Goal: Information Seeking & Learning: Find specific fact

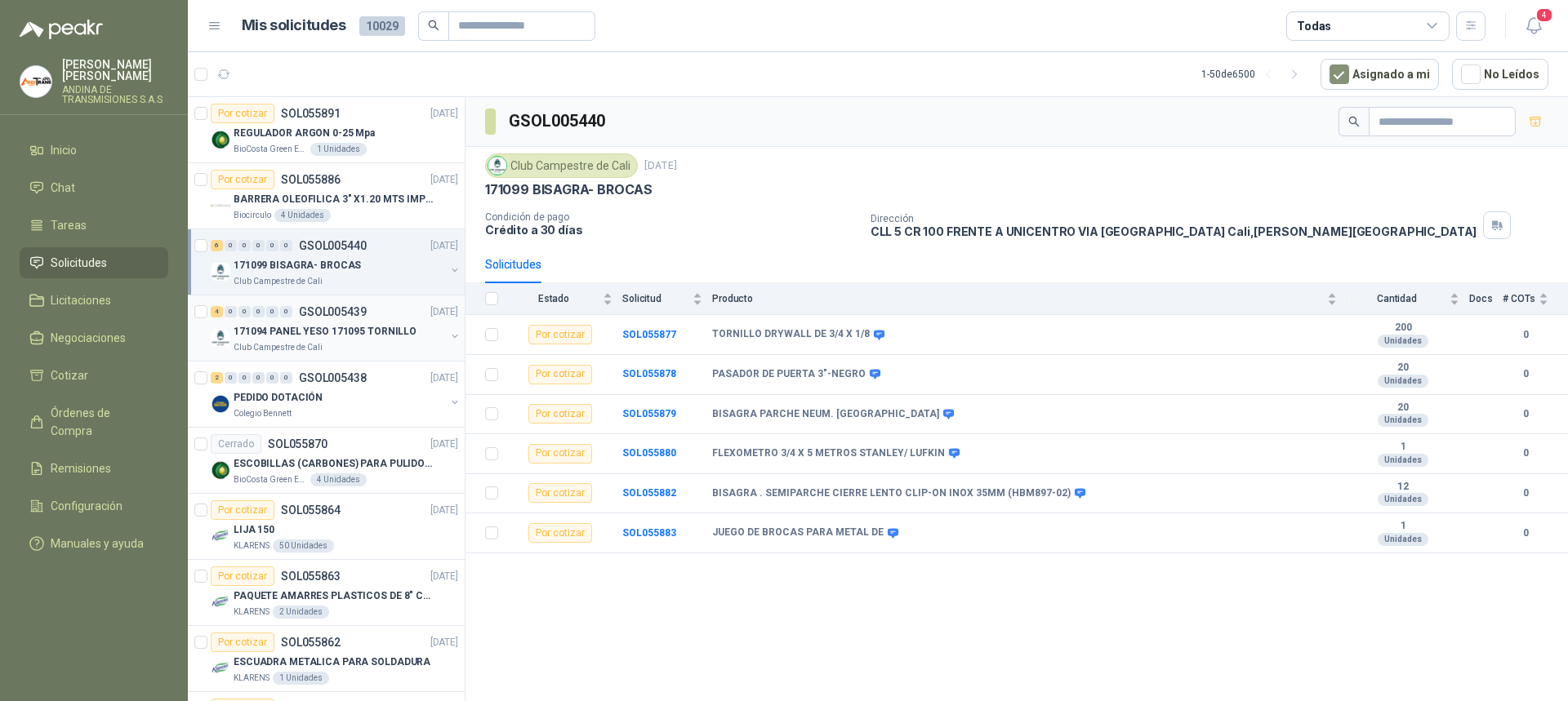
click at [343, 310] on p "GSOL005439" at bounding box center [332, 311] width 68 height 11
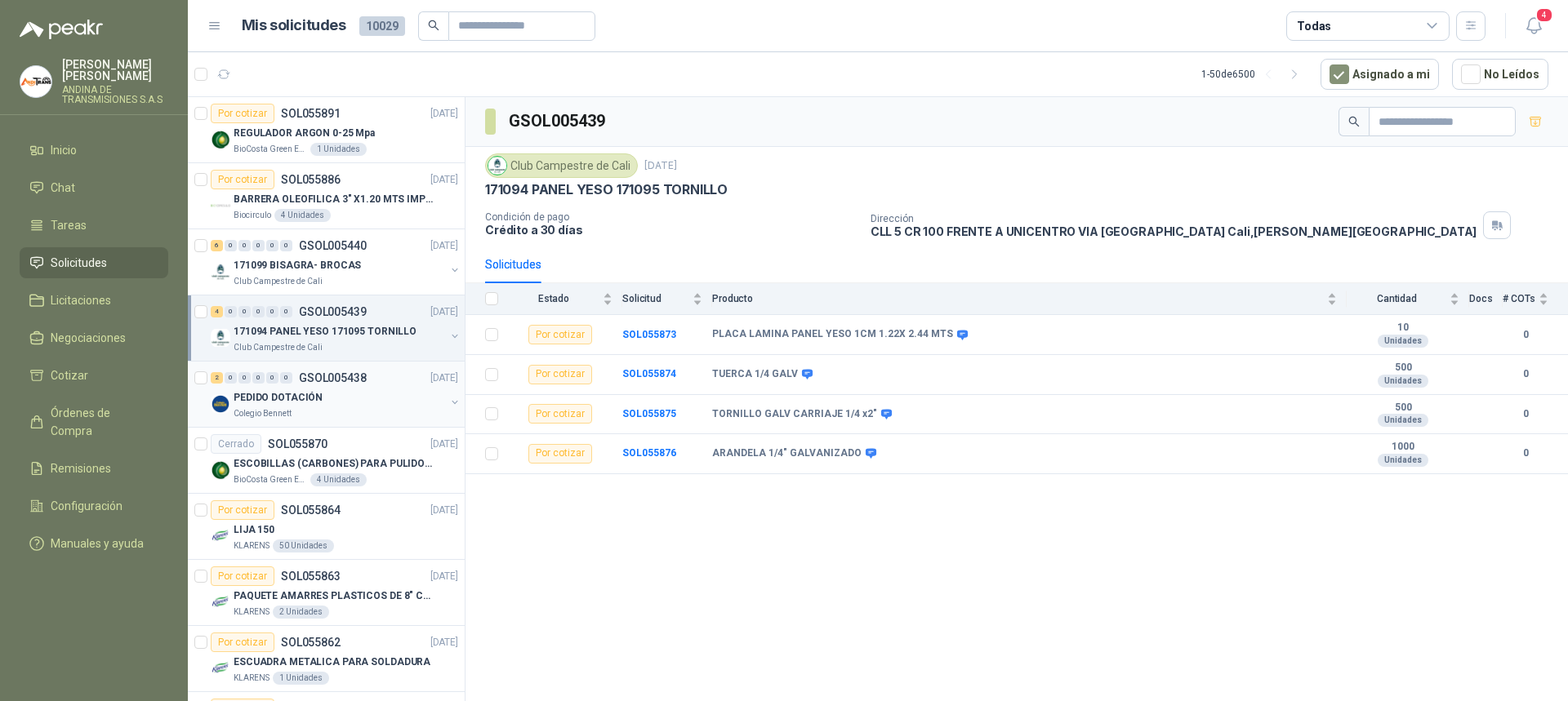
click at [331, 379] on p "GSOL005438" at bounding box center [332, 377] width 68 height 11
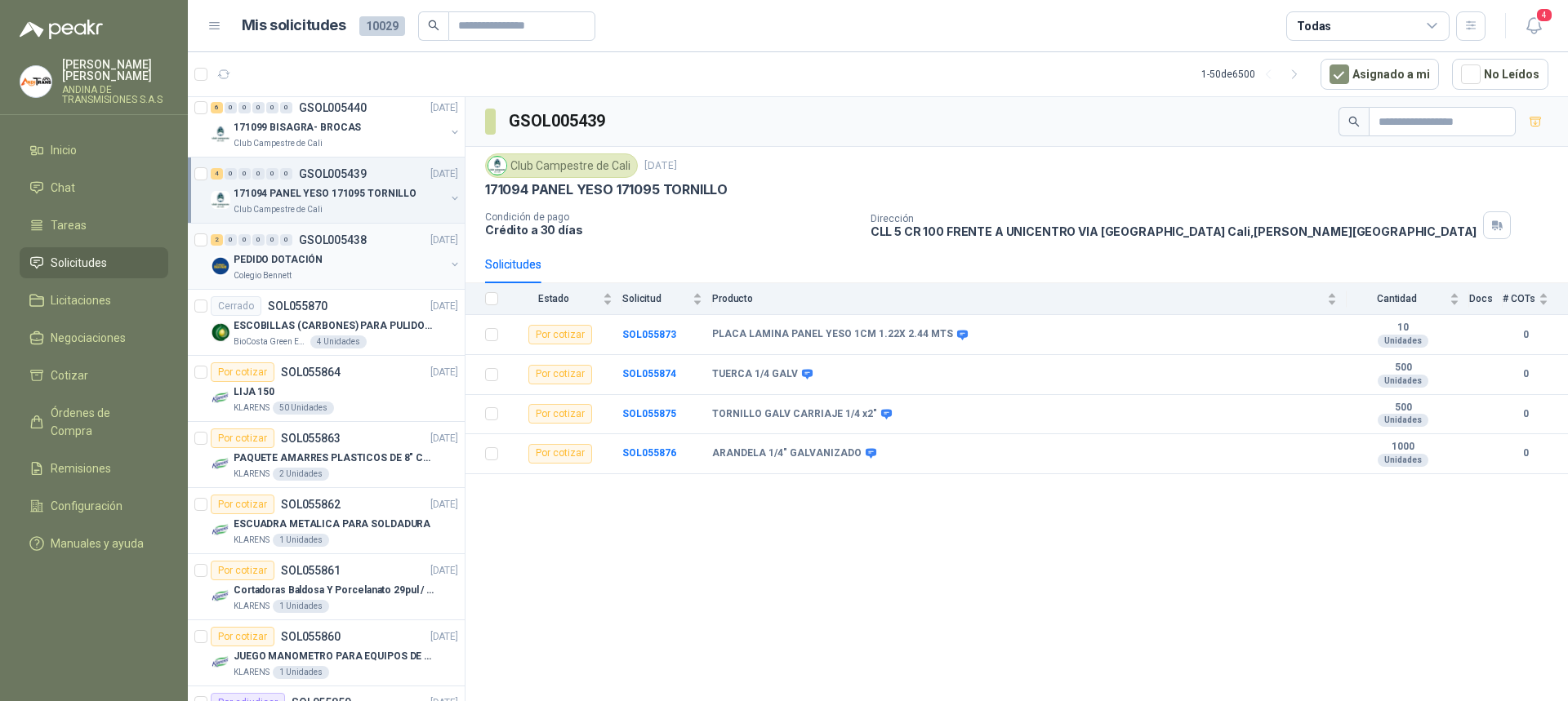
scroll to position [163, 0]
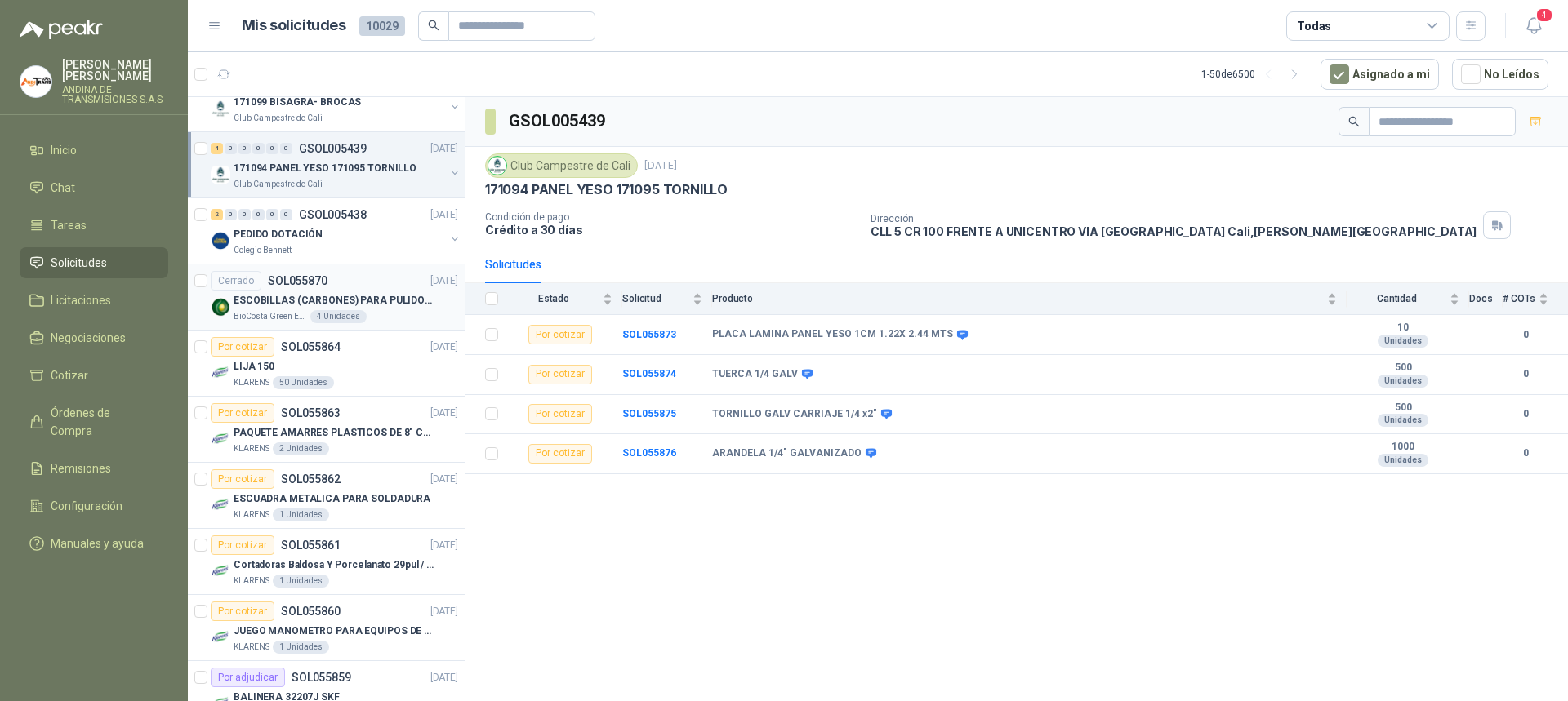
click at [306, 278] on p "SOL055870" at bounding box center [298, 280] width 60 height 11
click at [316, 341] on p "SOL055864" at bounding box center [311, 346] width 60 height 11
click at [329, 345] on p "SOL055864" at bounding box center [311, 346] width 60 height 11
click at [312, 347] on p "SOL055864" at bounding box center [311, 346] width 60 height 11
click at [303, 409] on p "SOL055863" at bounding box center [311, 413] width 60 height 11
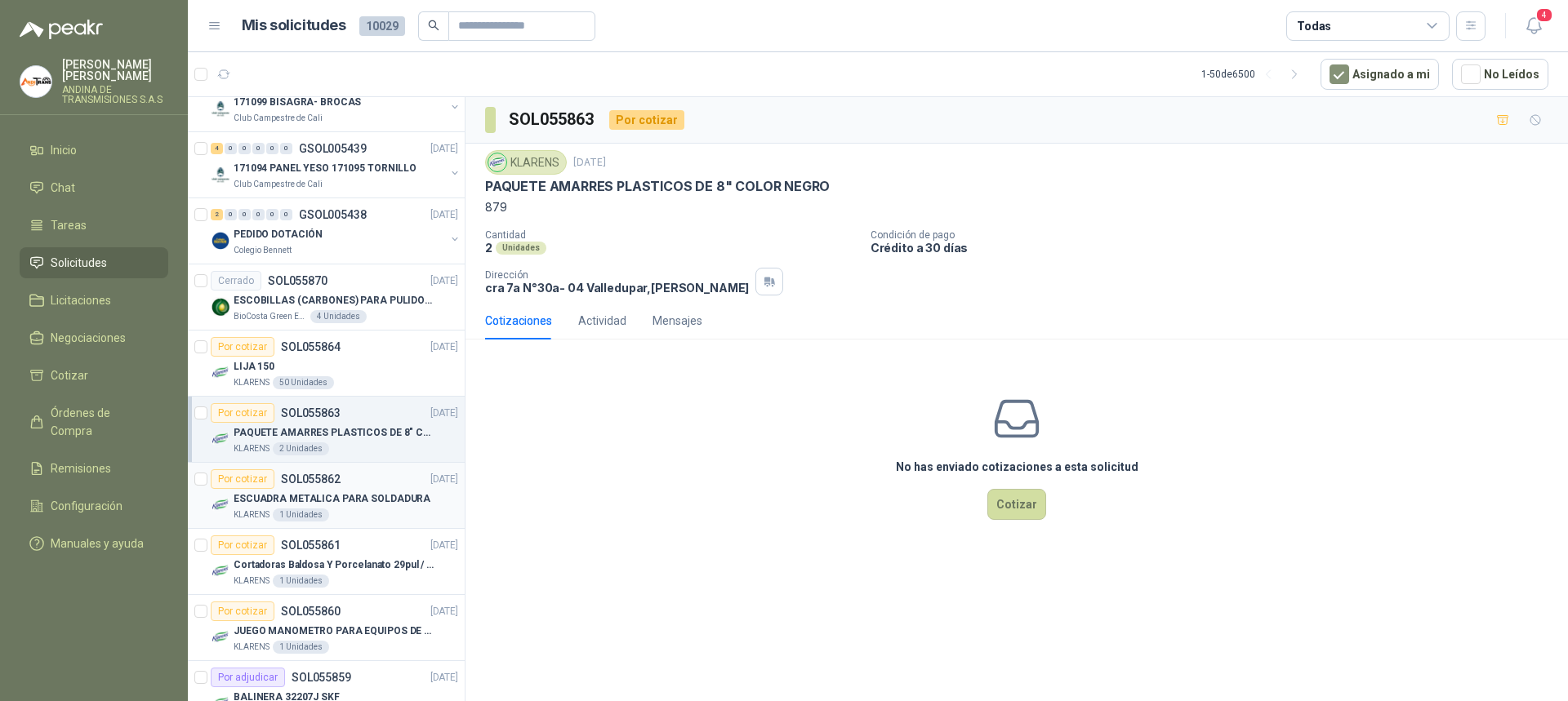
click at [324, 478] on p "SOL055862" at bounding box center [311, 479] width 60 height 11
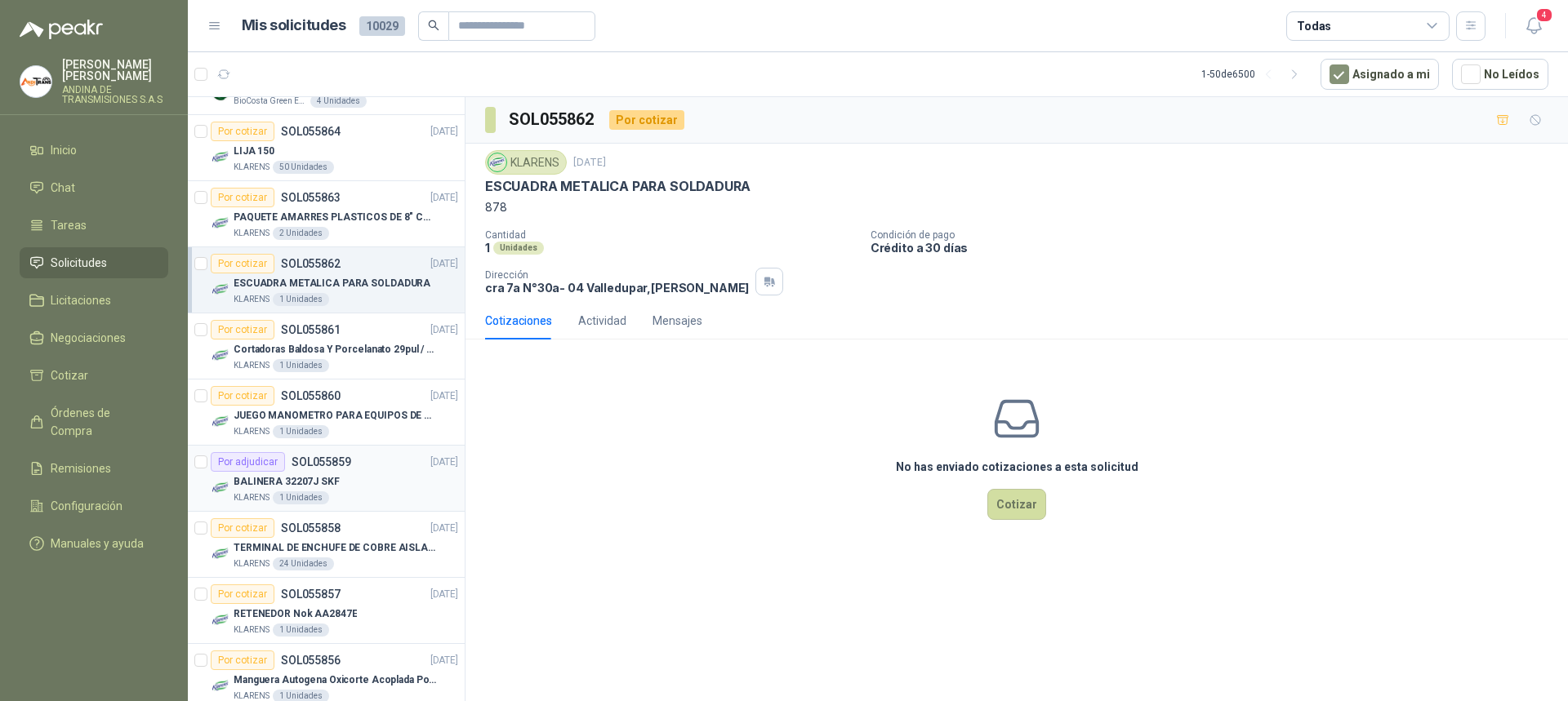
scroll to position [409, 0]
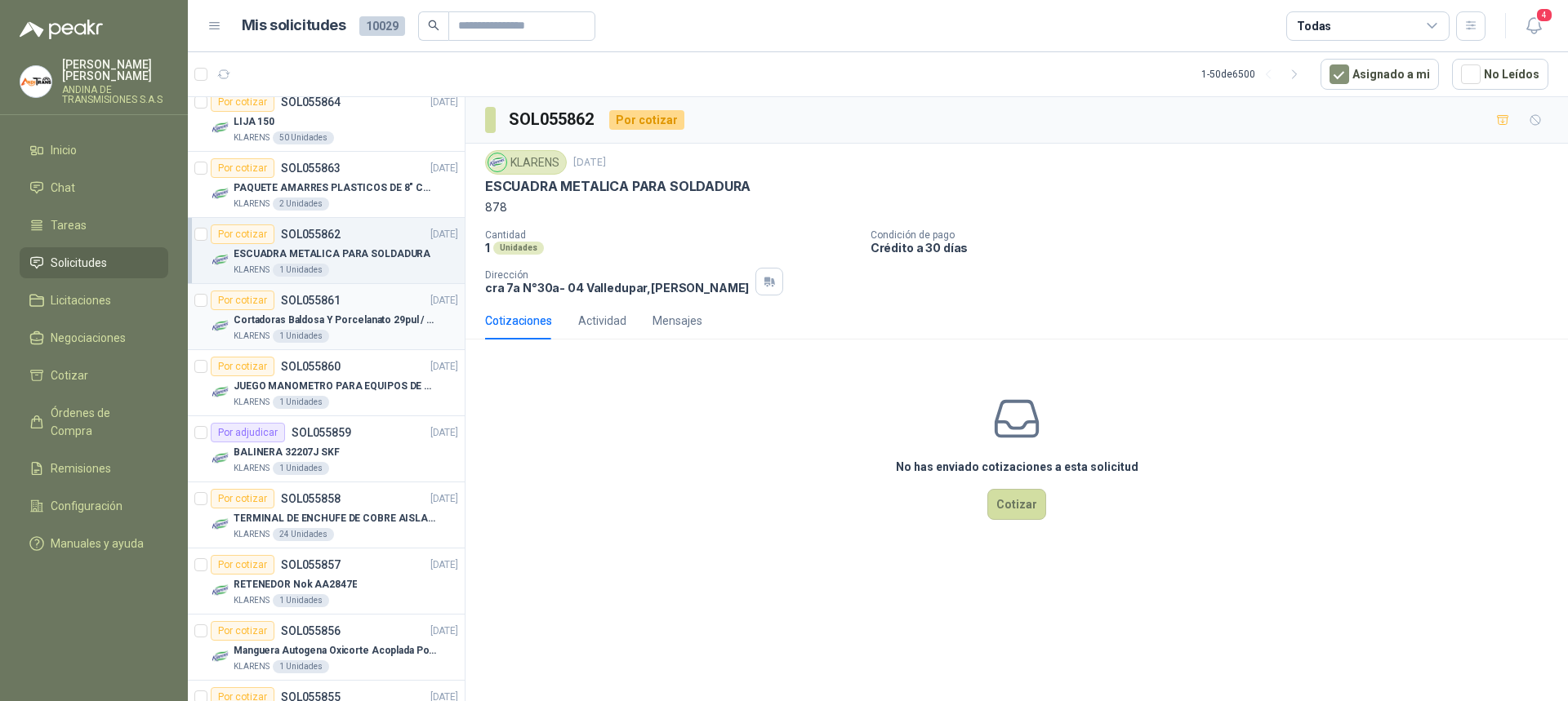
click at [325, 296] on p "SOL055861" at bounding box center [311, 300] width 60 height 11
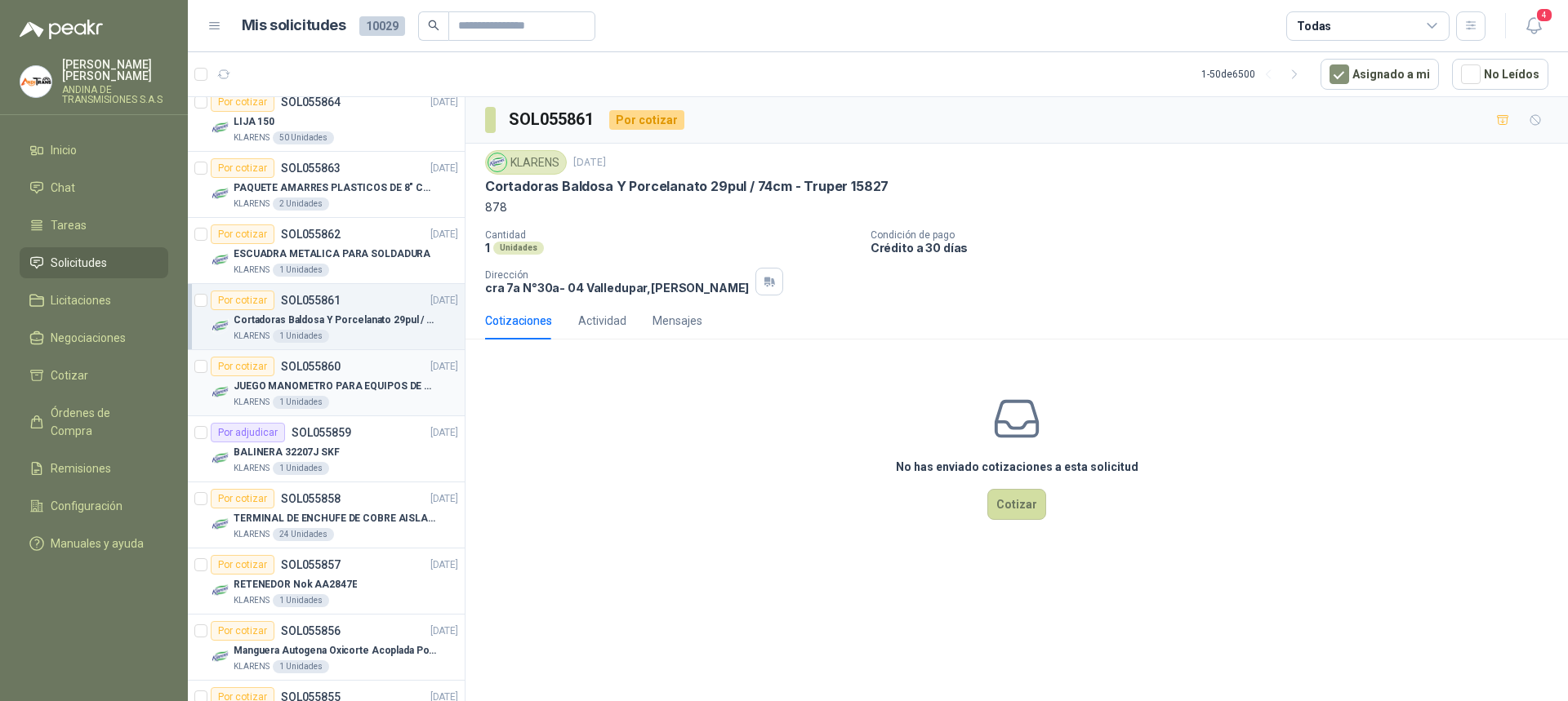
click at [326, 368] on p "SOL055860" at bounding box center [311, 366] width 60 height 11
click at [325, 434] on p "SOL055859" at bounding box center [321, 432] width 60 height 11
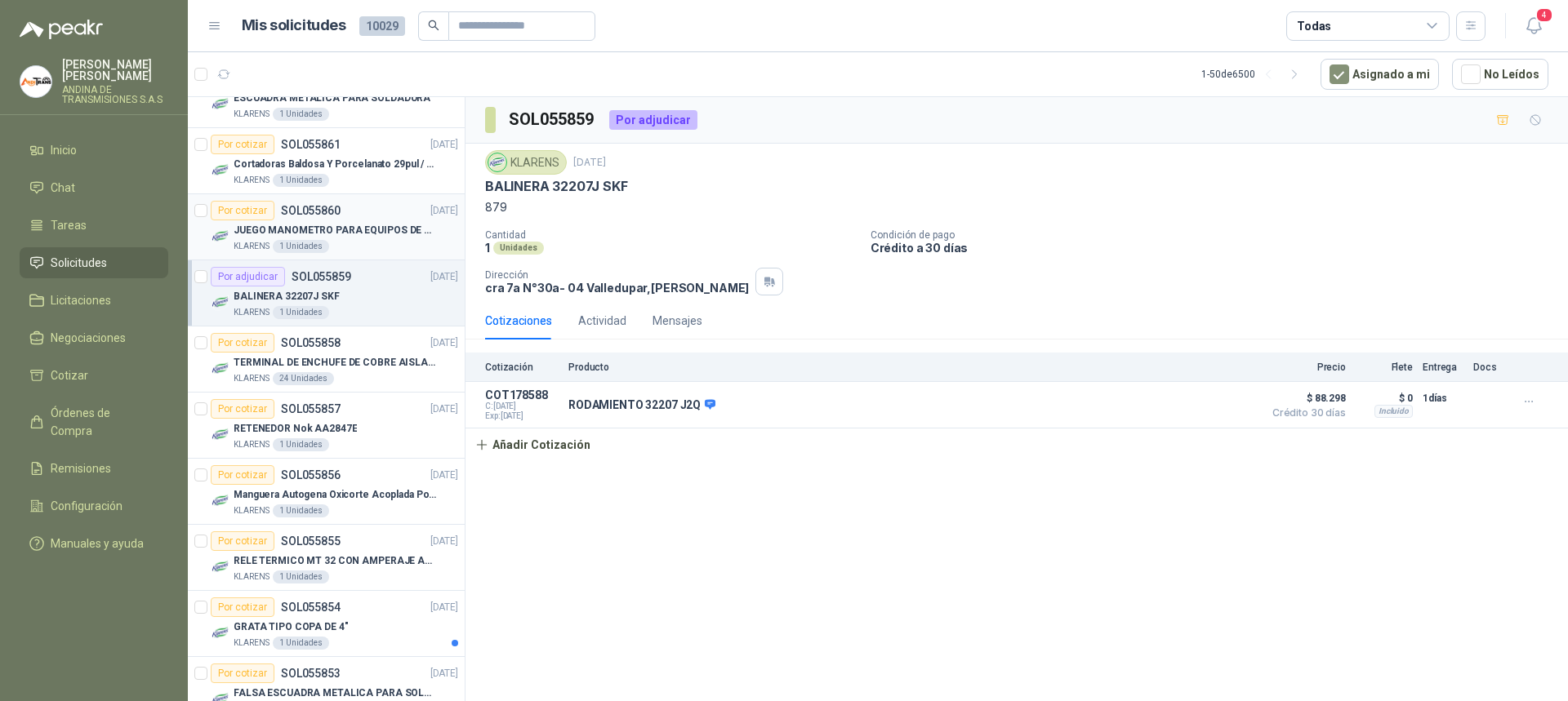
scroll to position [572, 0]
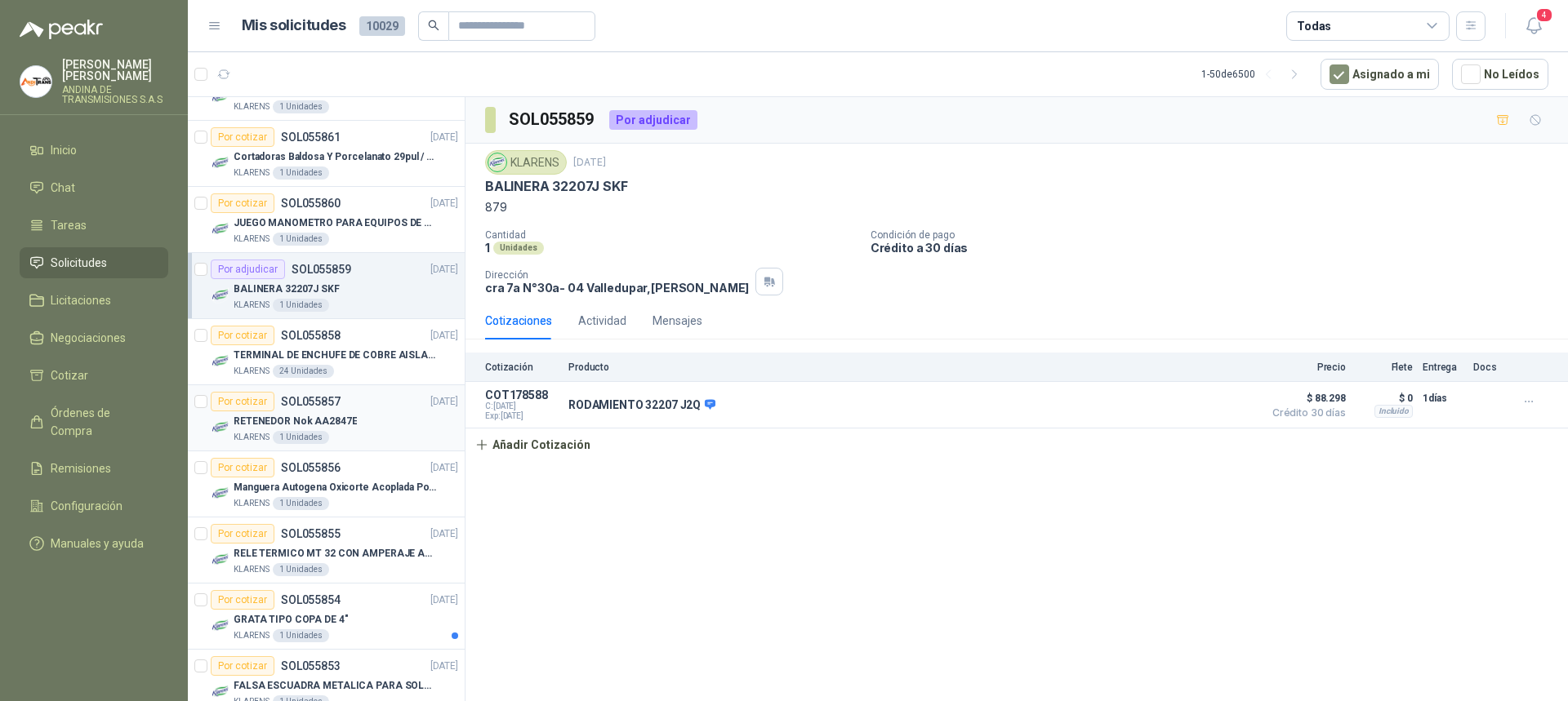
click at [308, 396] on p "SOL055857" at bounding box center [311, 401] width 60 height 11
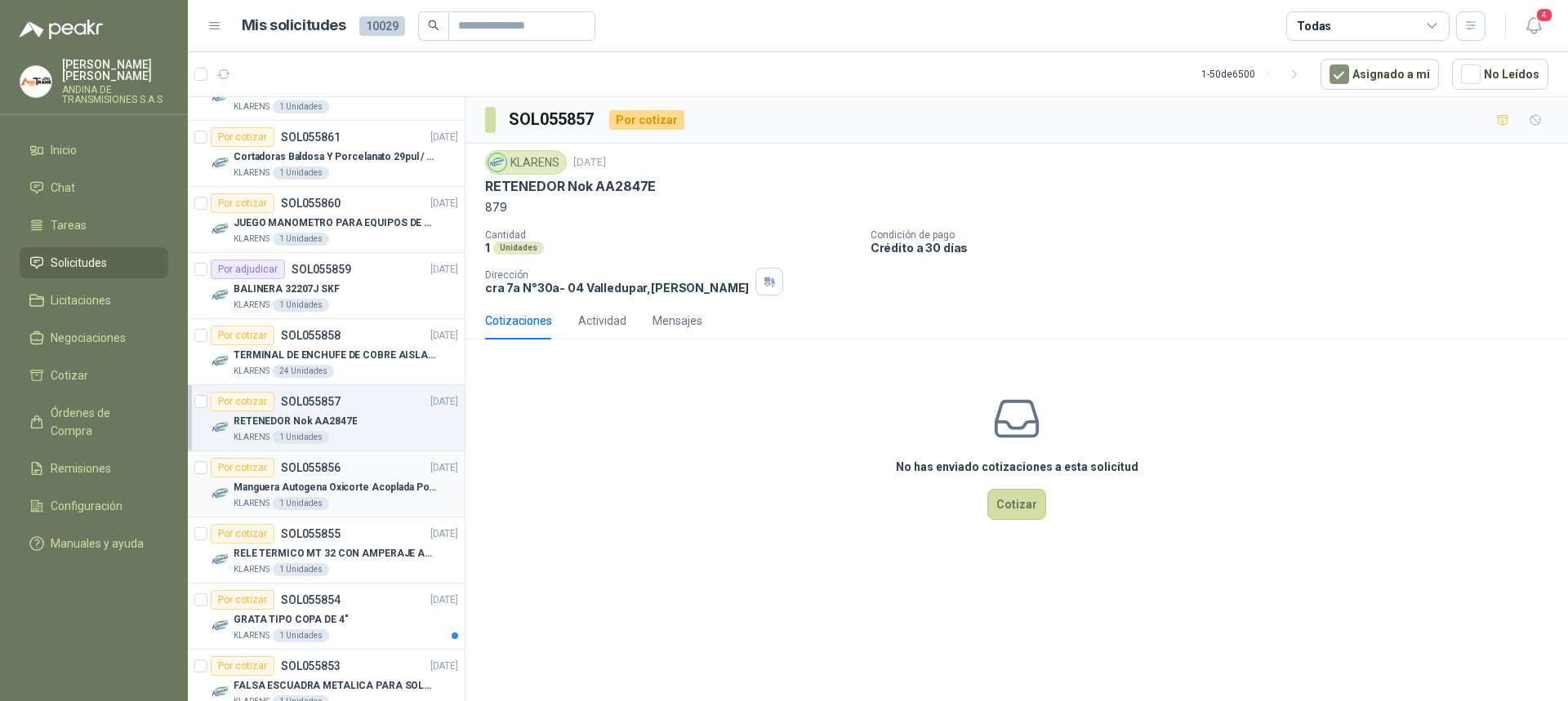
click at [317, 462] on p "SOL055856" at bounding box center [311, 468] width 60 height 11
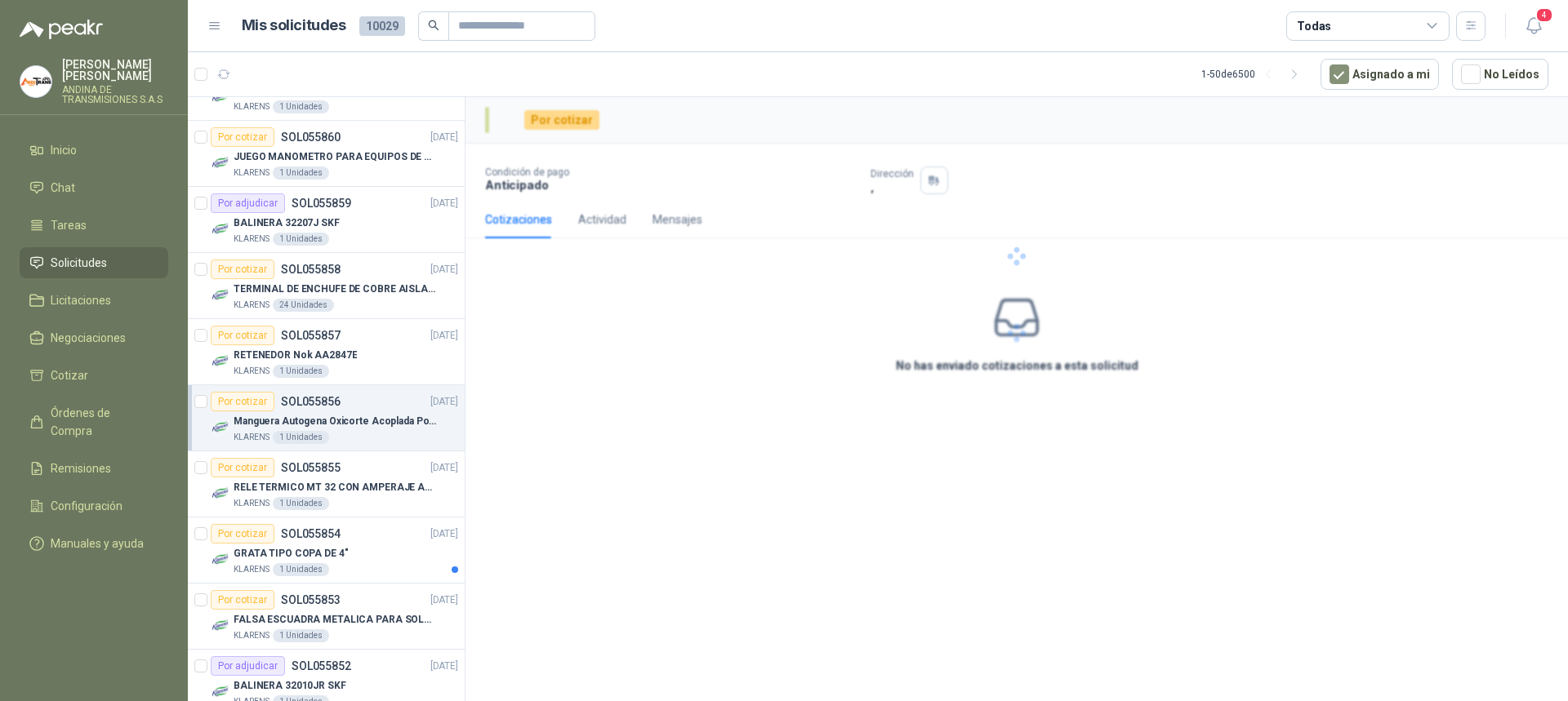
scroll to position [735, 0]
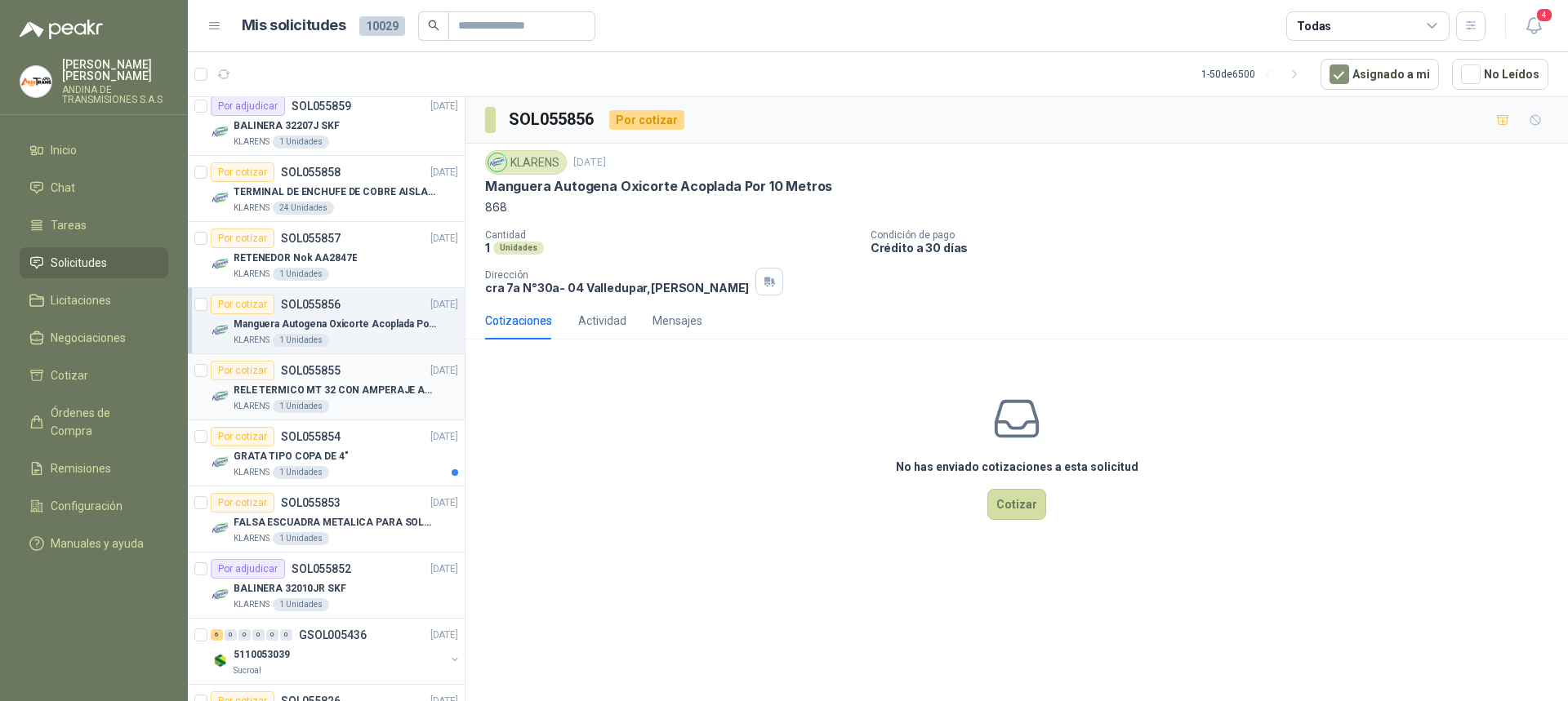
click at [325, 368] on p "SOL055855" at bounding box center [311, 370] width 60 height 11
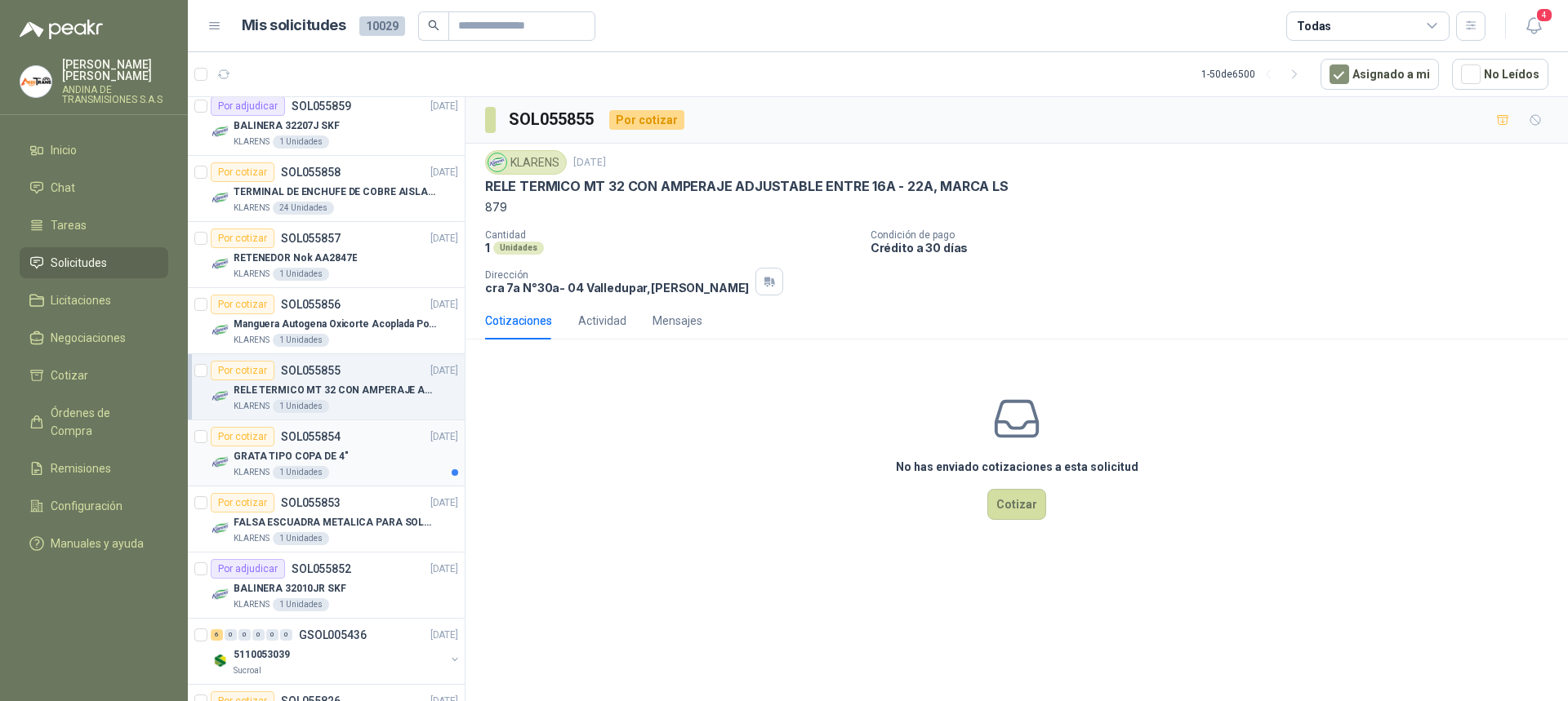
click at [324, 435] on p "SOL055854" at bounding box center [311, 436] width 60 height 11
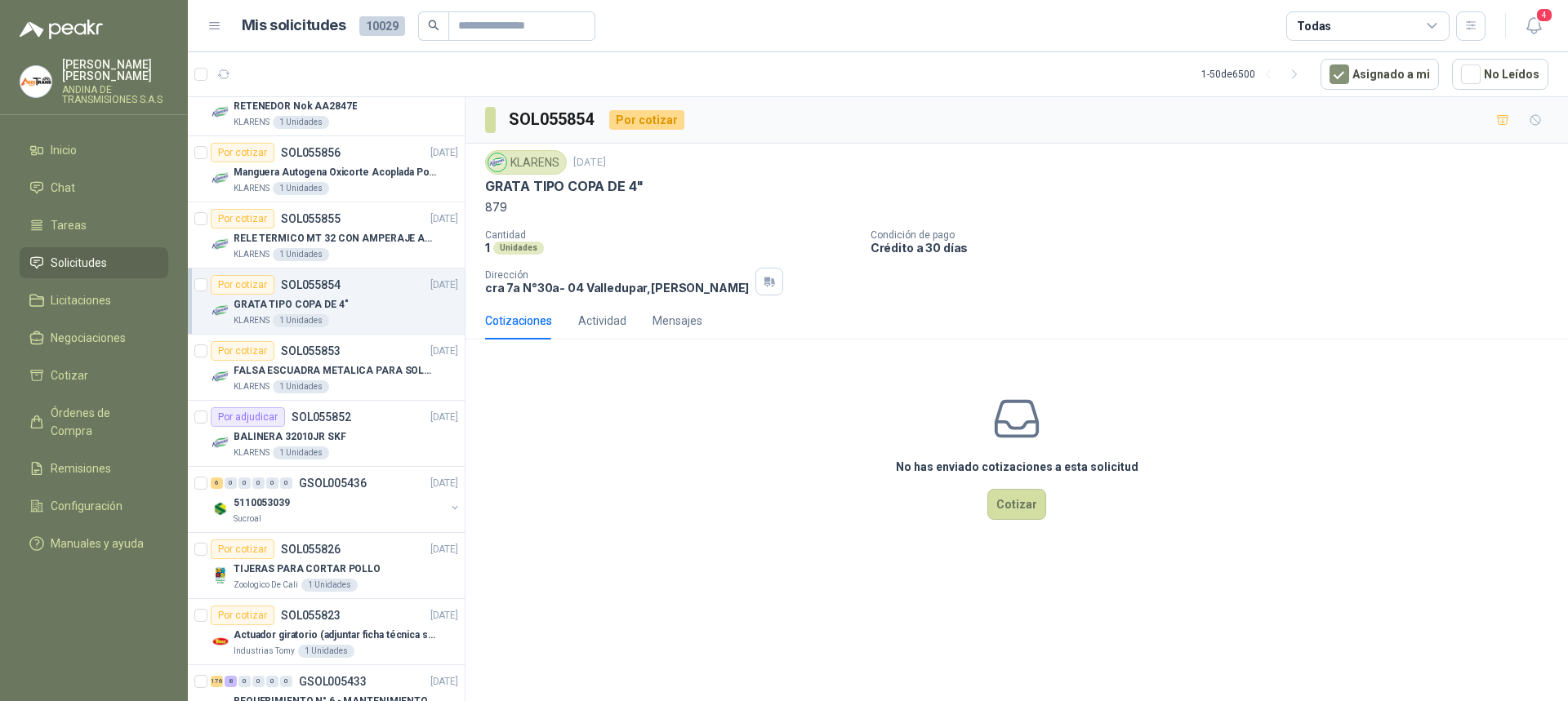
scroll to position [898, 0]
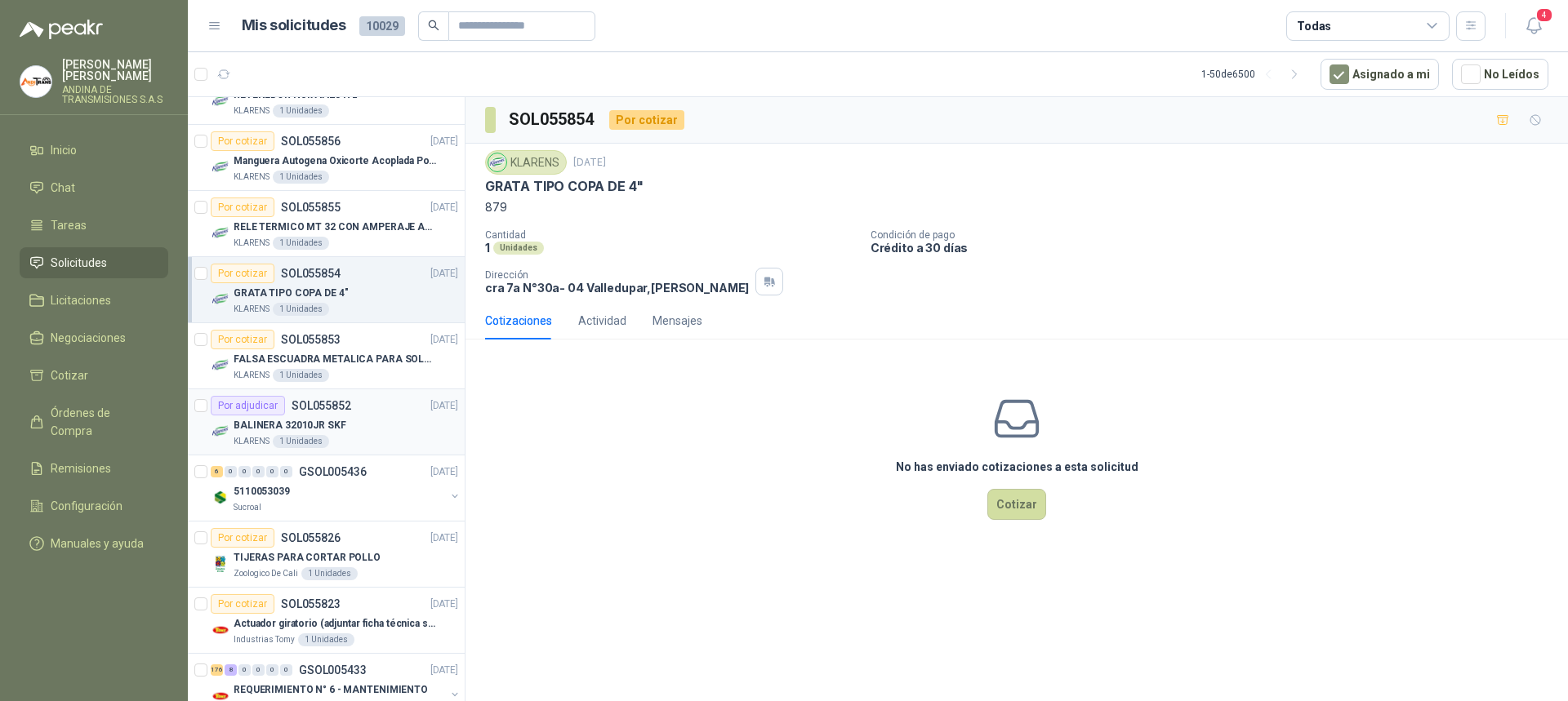
click at [328, 406] on p "SOL055852" at bounding box center [321, 405] width 60 height 11
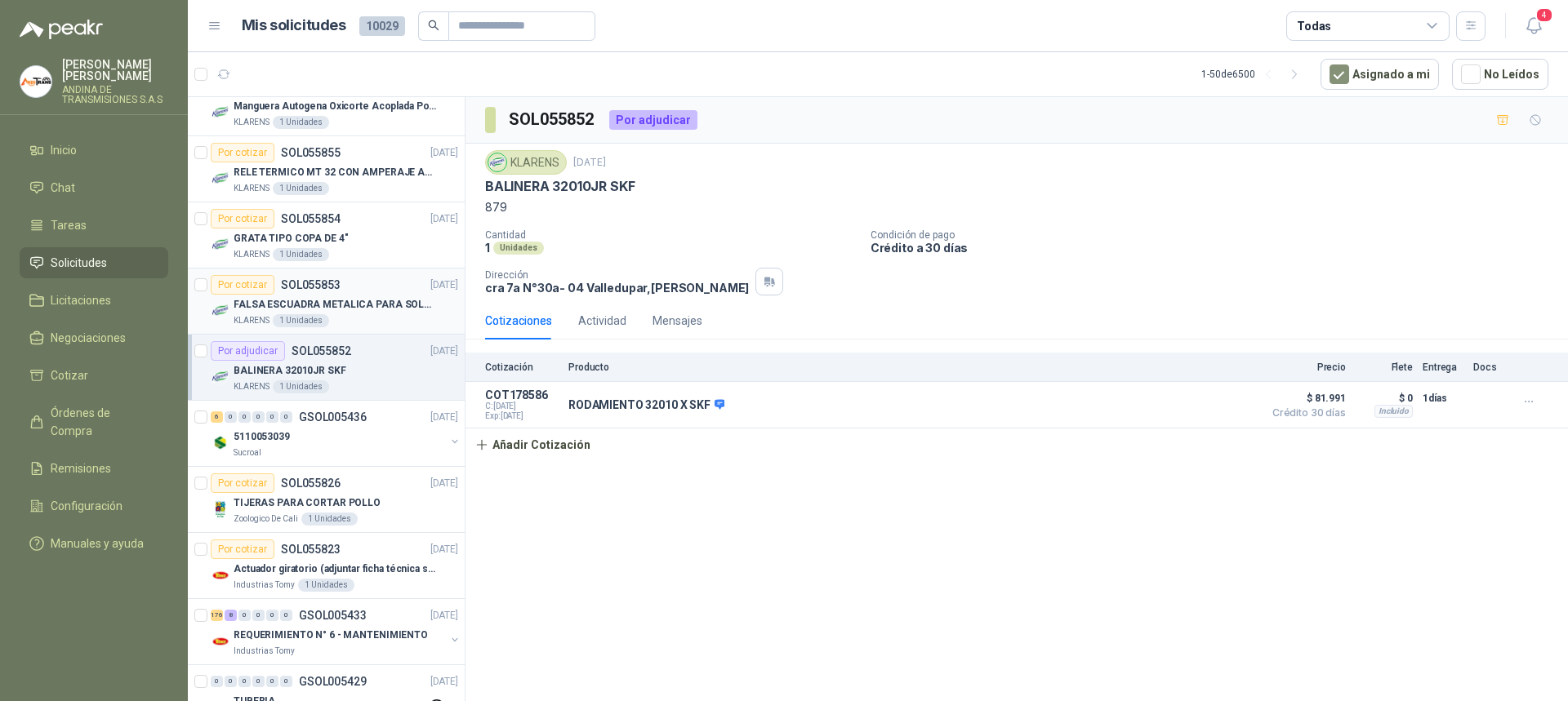
scroll to position [979, 0]
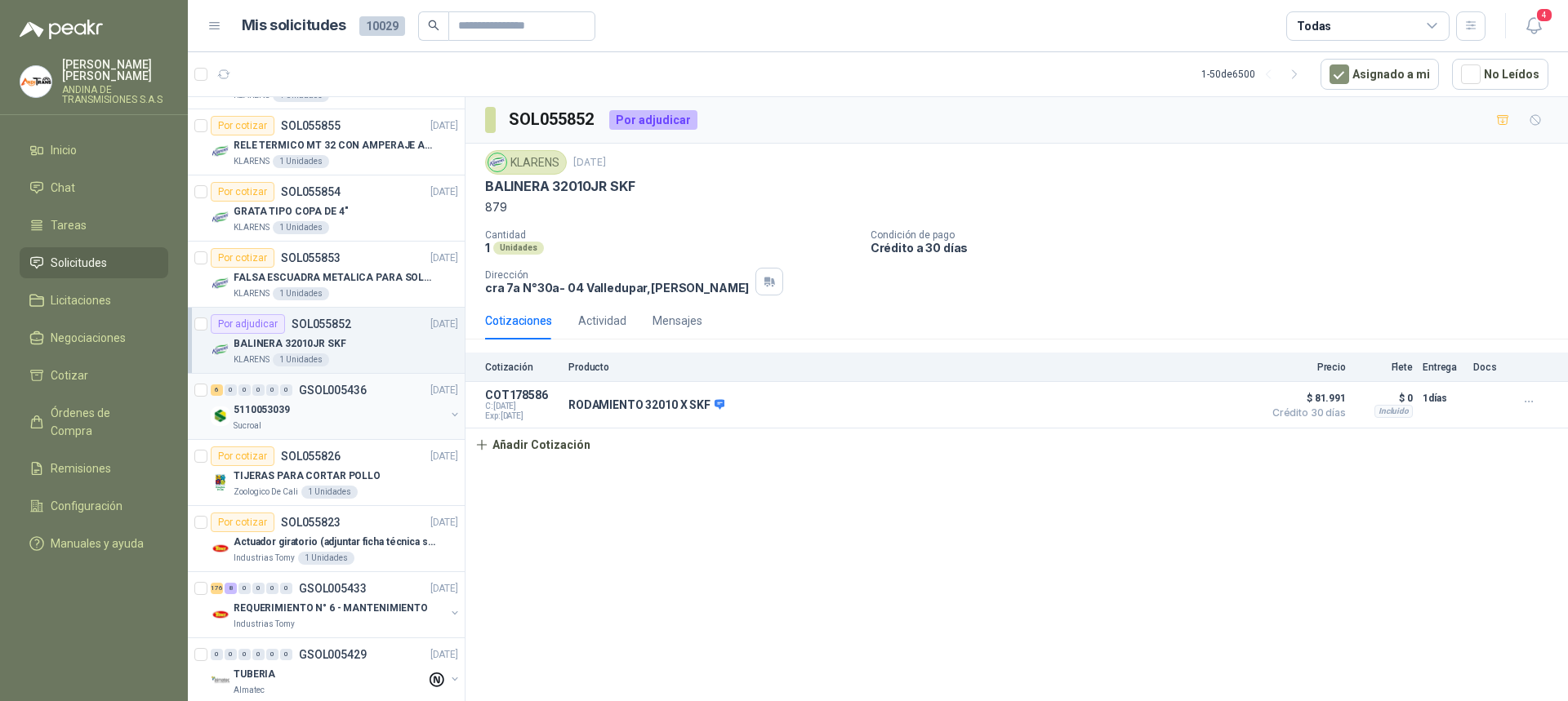
click at [335, 386] on p "GSOL005436" at bounding box center [332, 390] width 68 height 11
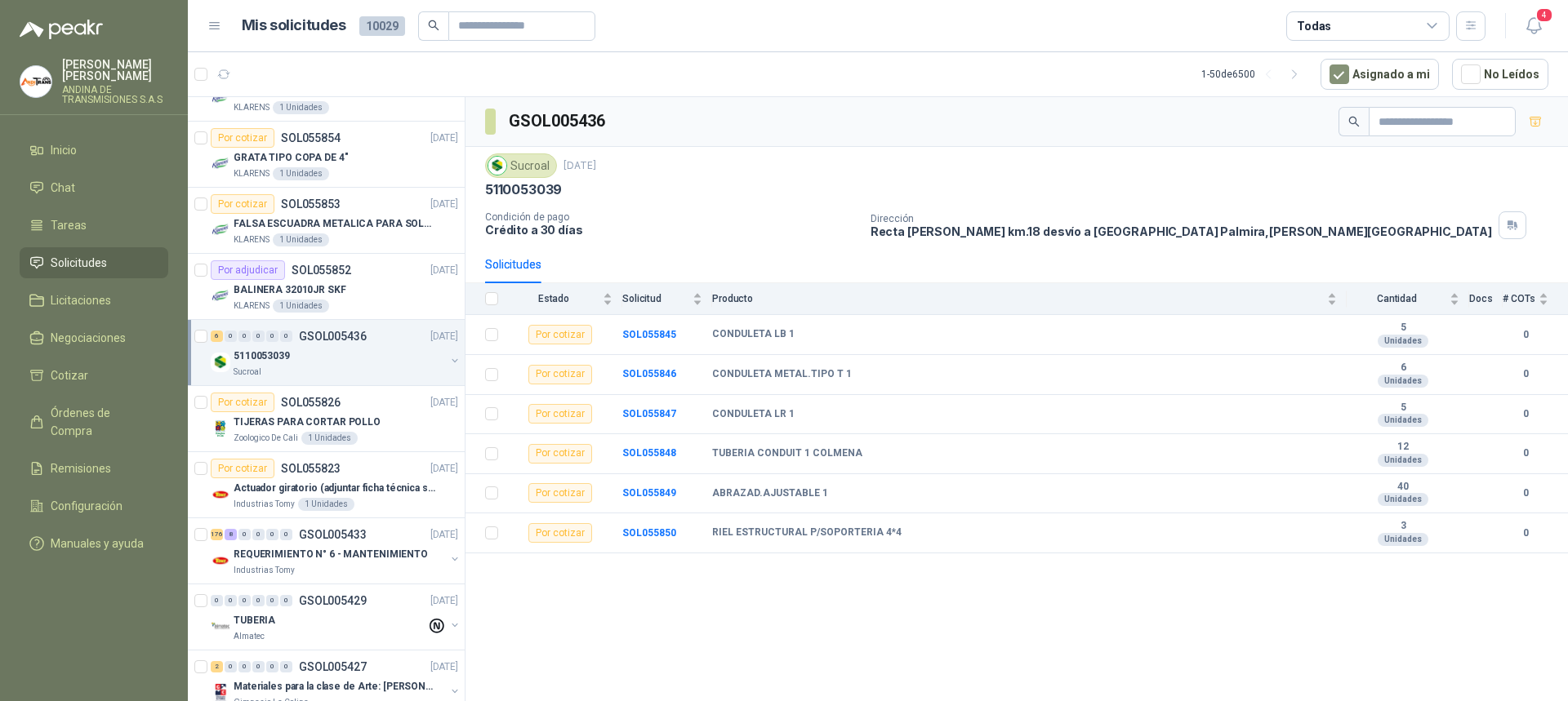
scroll to position [1062, 0]
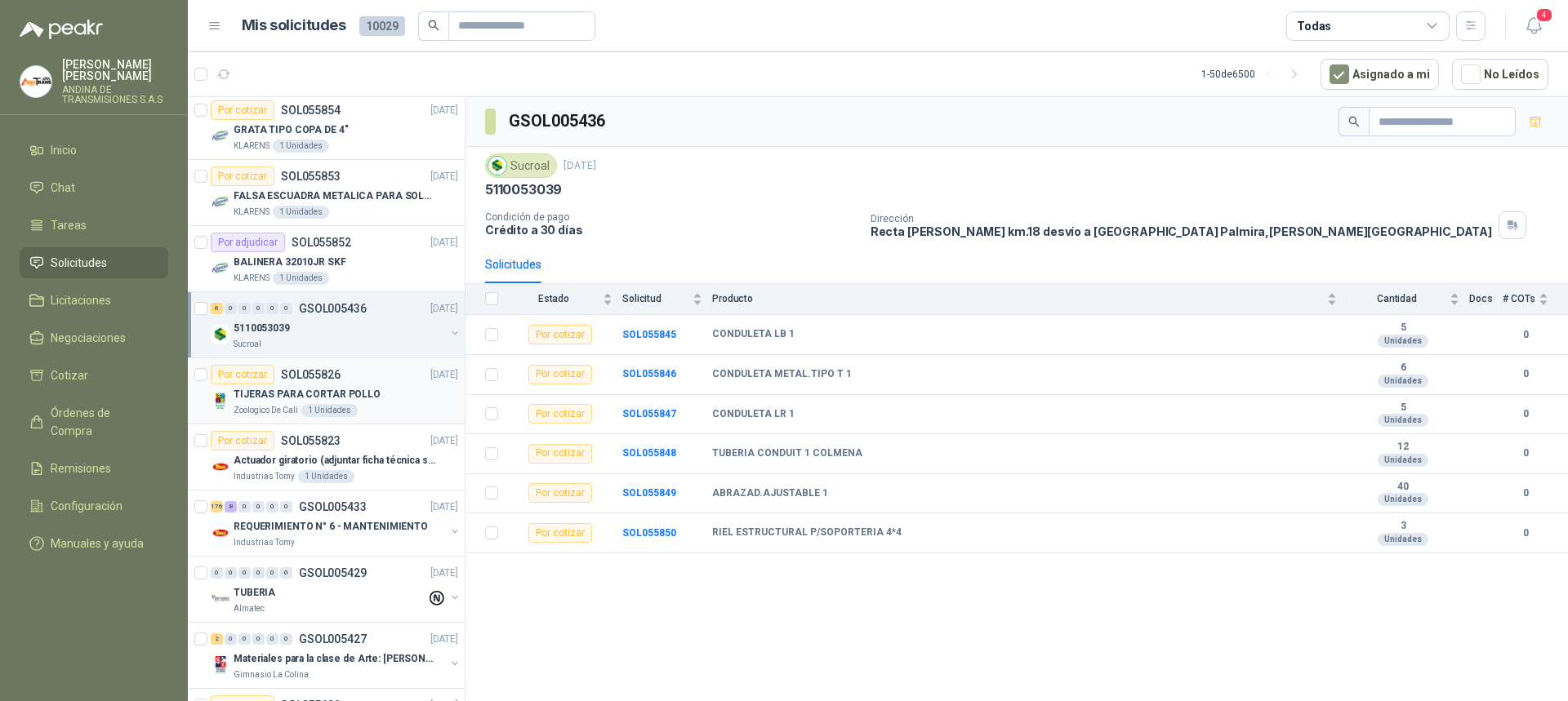
click at [318, 377] on p "SOL055826" at bounding box center [311, 374] width 60 height 11
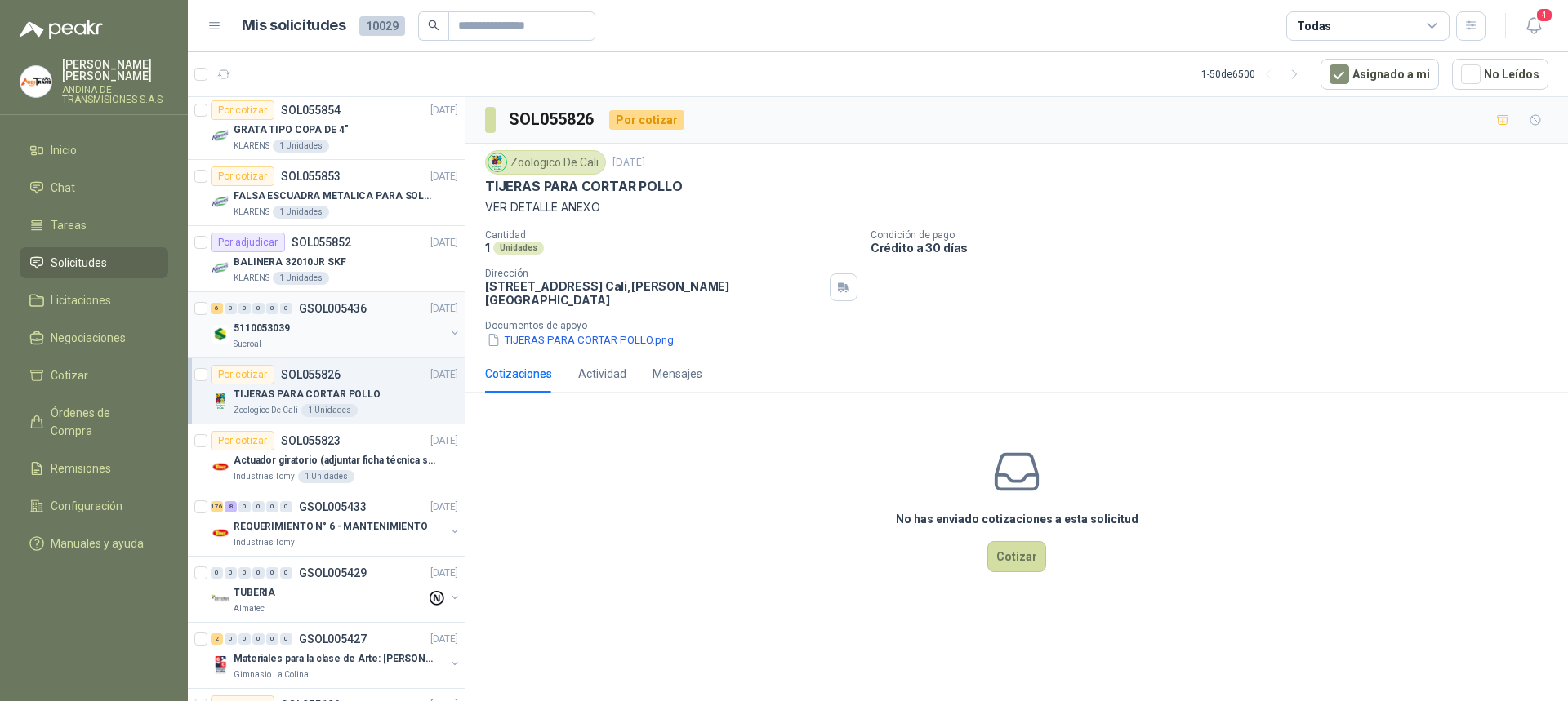
scroll to position [1143, 0]
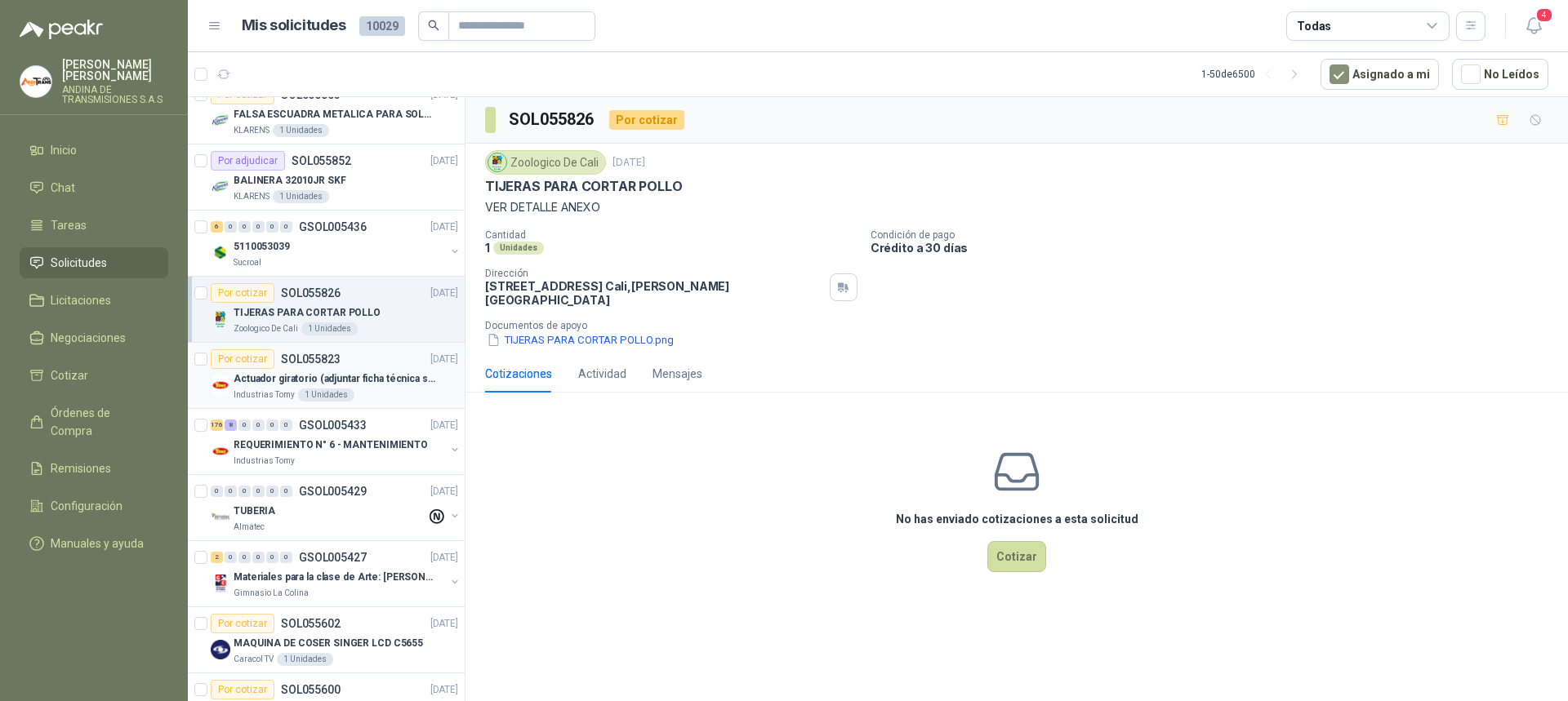
click at [311, 361] on p "SOL055823" at bounding box center [311, 359] width 60 height 11
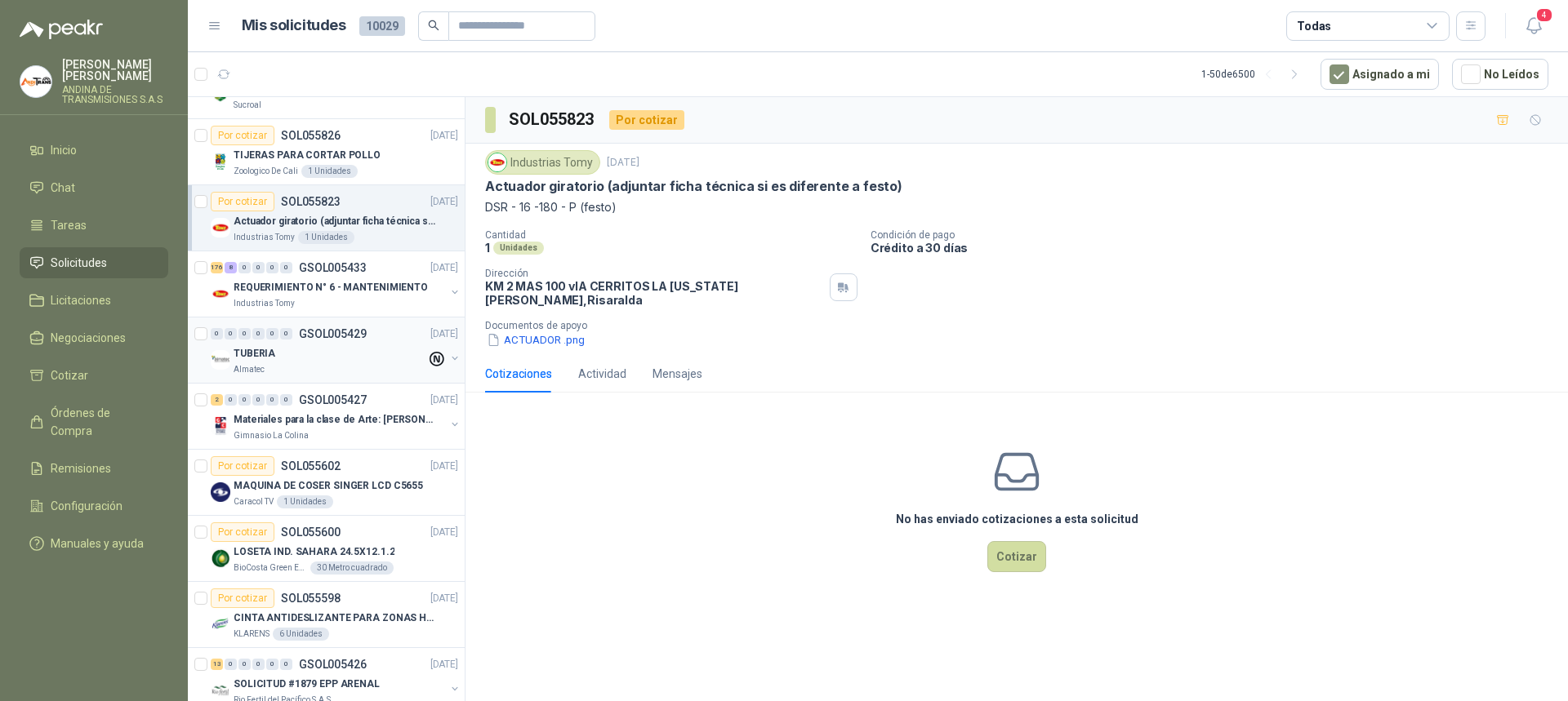
scroll to position [1307, 0]
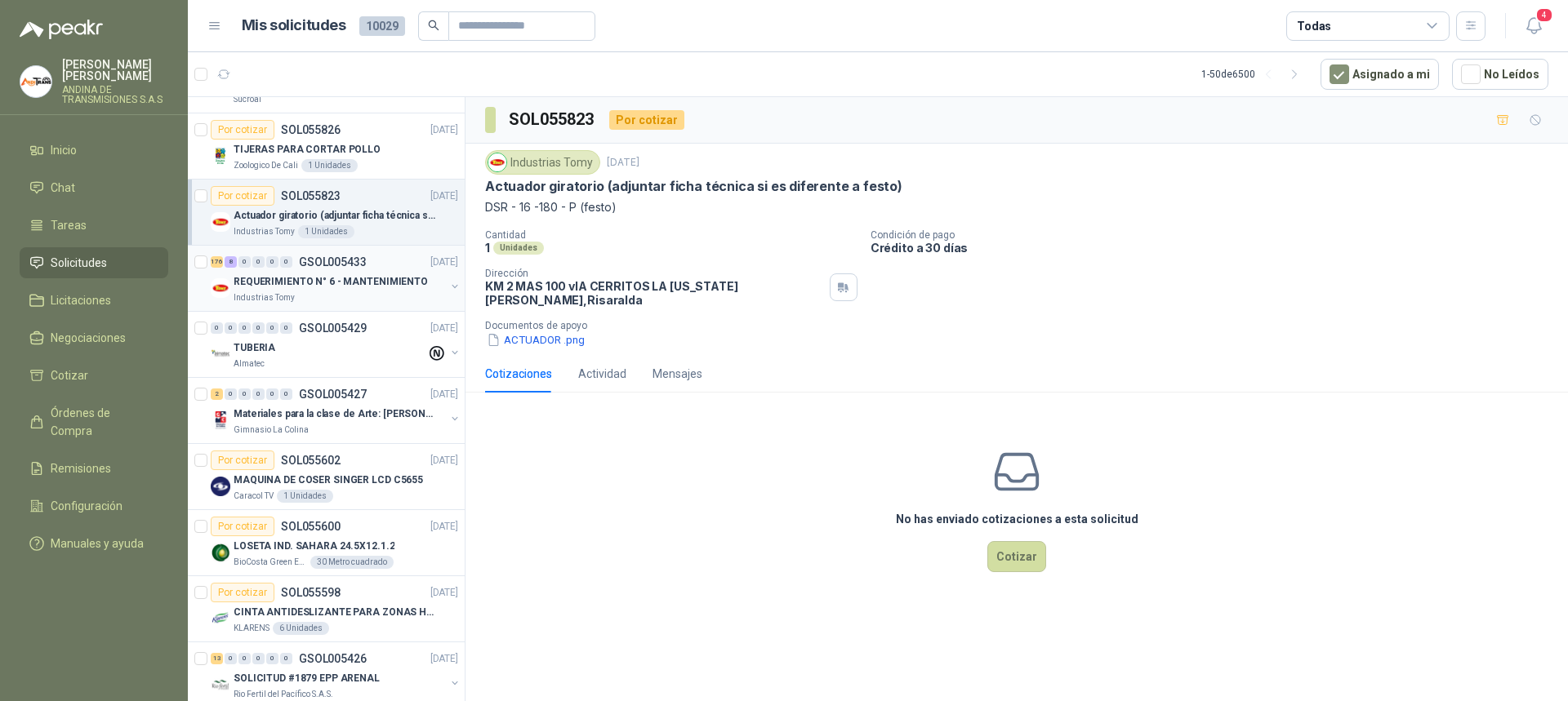
click at [354, 261] on p "GSOL005433" at bounding box center [332, 262] width 68 height 11
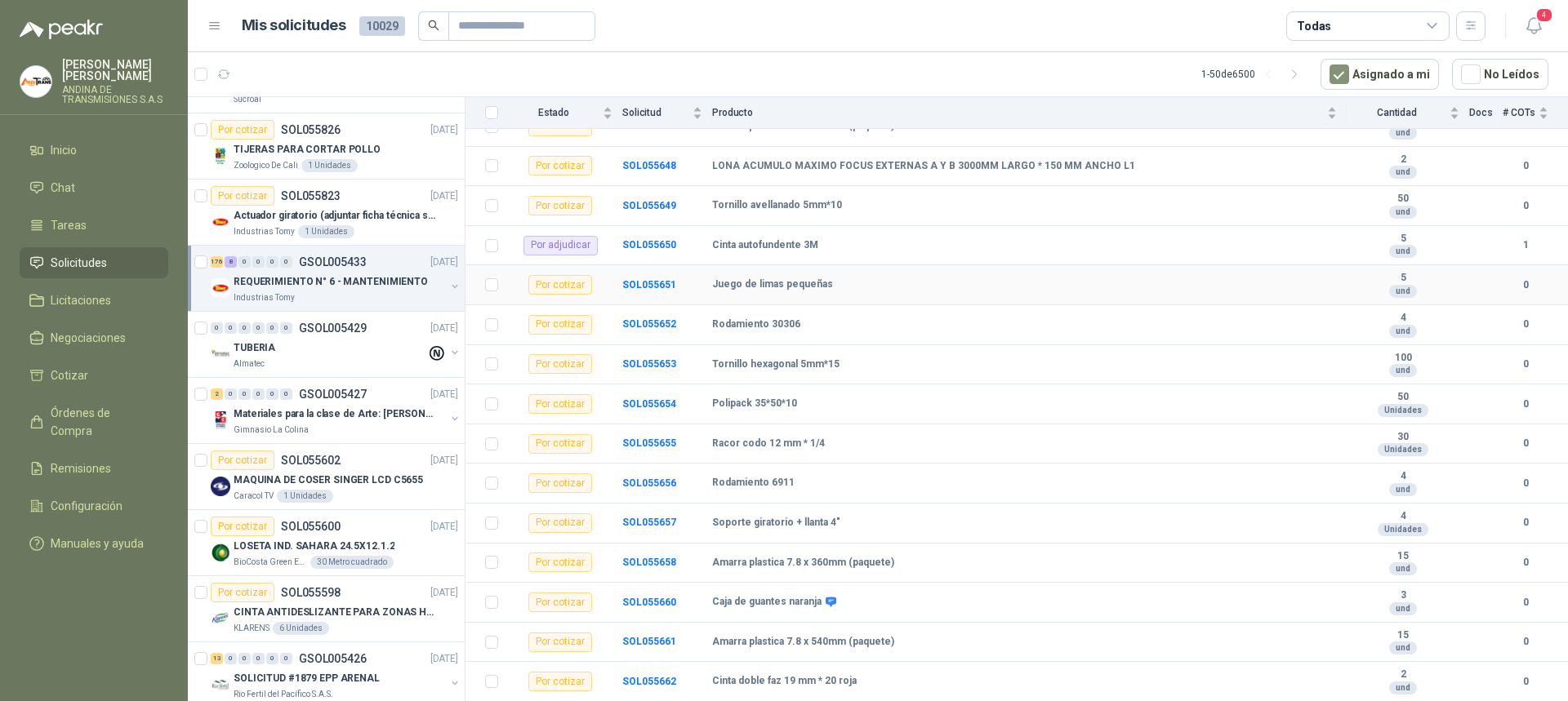
scroll to position [735, 0]
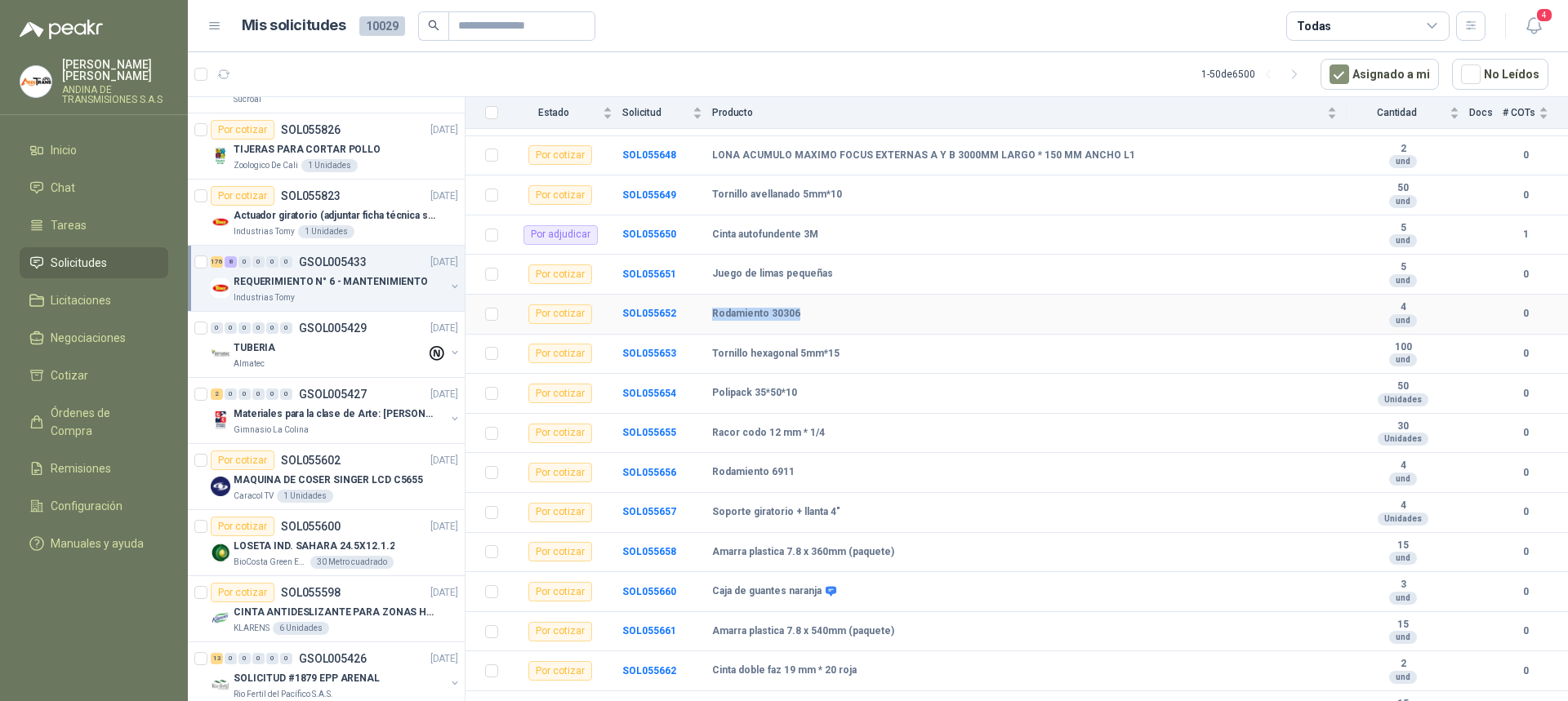
drag, startPoint x: 712, startPoint y: 317, endPoint x: 801, endPoint y: 319, distance: 89.0
click at [801, 319] on div "Rodamiento 30306" at bounding box center [1025, 314] width 625 height 13
copy b "Rodamiento 30306"
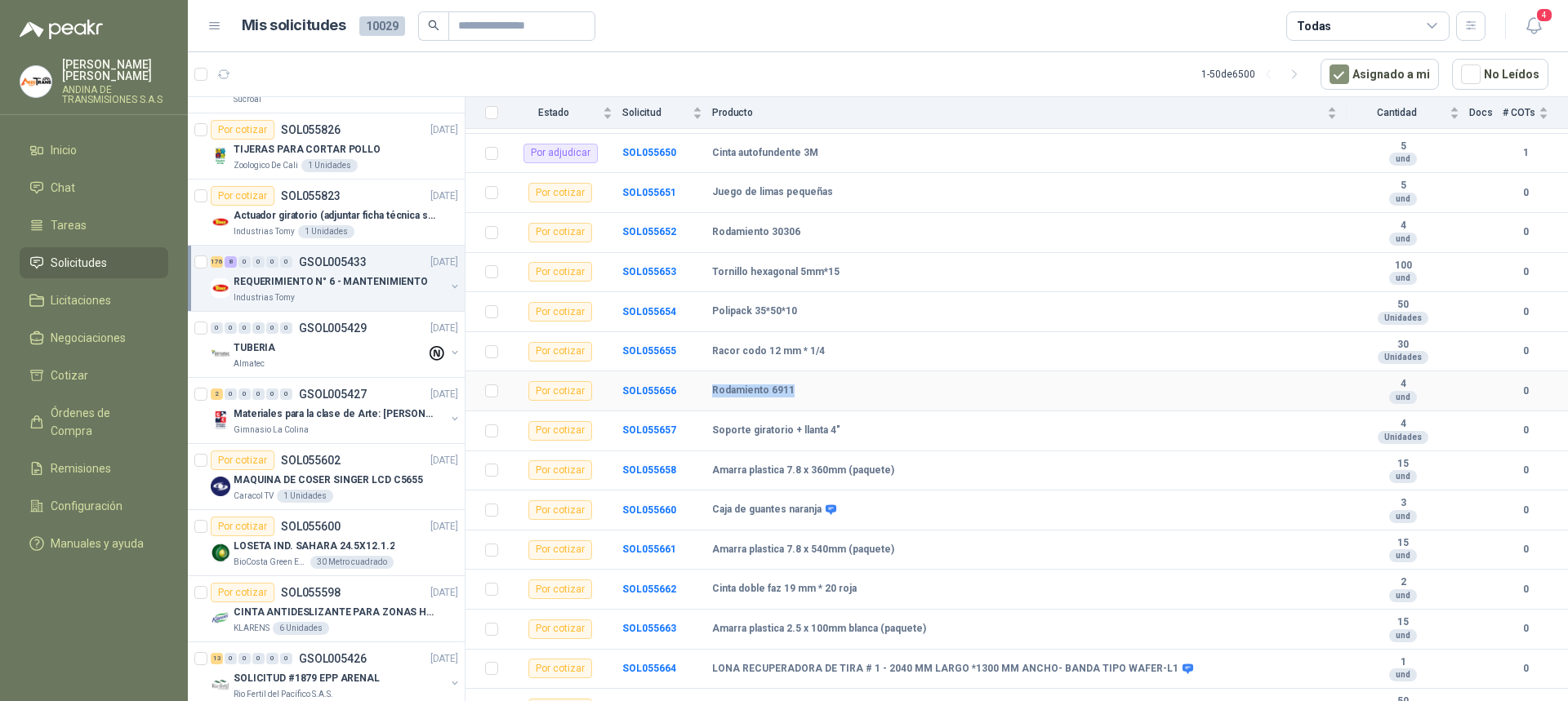
drag, startPoint x: 712, startPoint y: 392, endPoint x: 804, endPoint y: 390, distance: 92.0
click at [804, 390] on tr "Por cotizar SOL055656 Rodamiento 6911 4 und 0" at bounding box center [1016, 391] width 1103 height 40
copy tr "Rodamiento 6911"
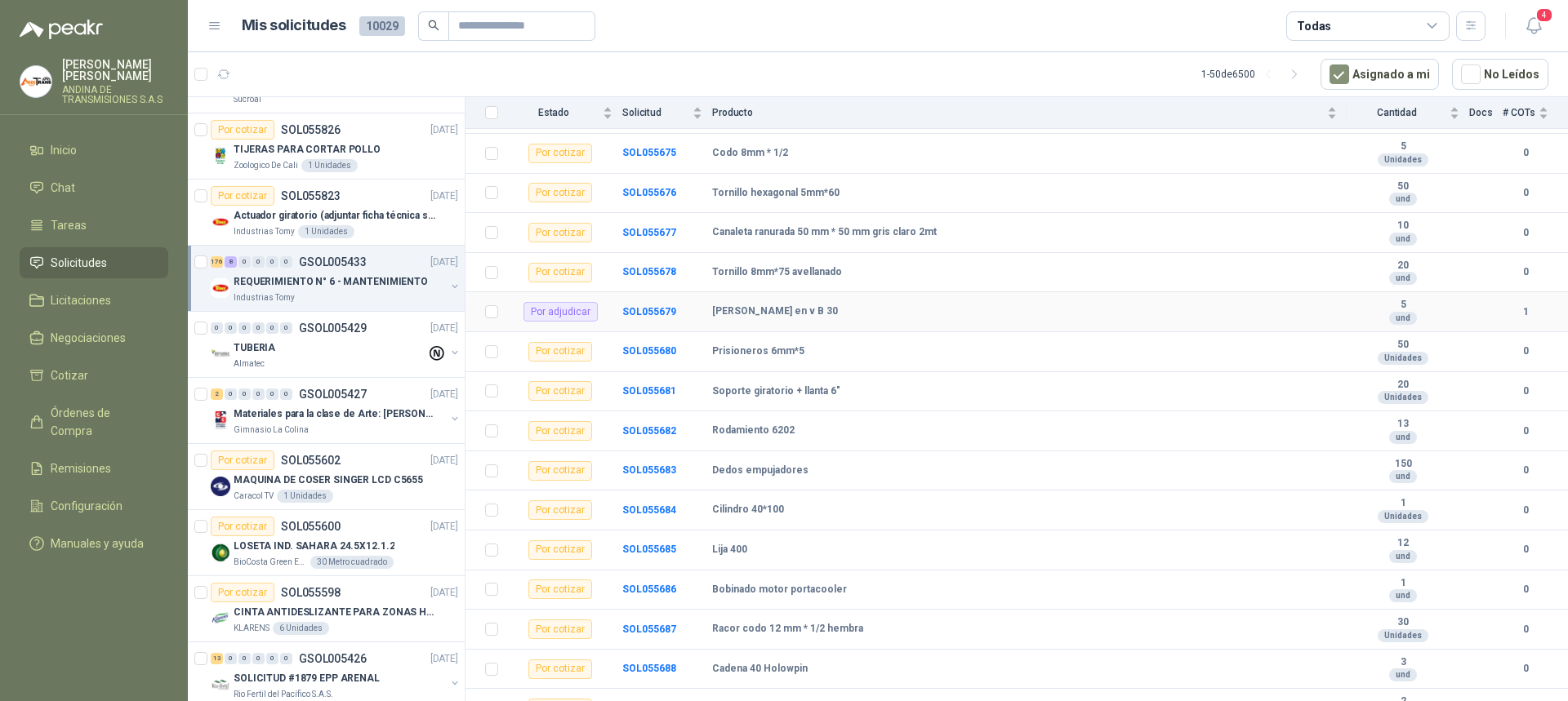
scroll to position [1797, 0]
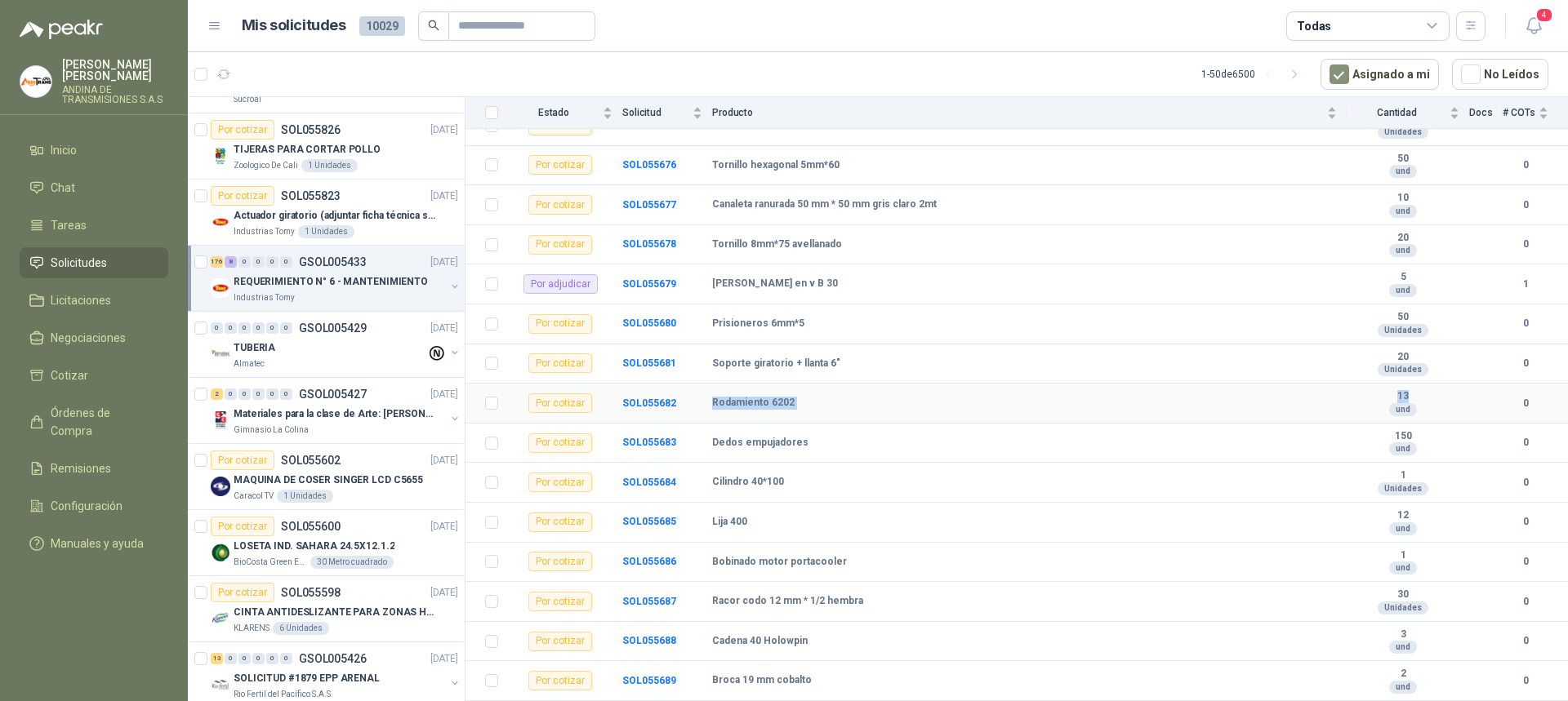
drag, startPoint x: 708, startPoint y: 398, endPoint x: 1398, endPoint y: 386, distance: 690.1
click at [1398, 386] on tr "Por cotizar SOL055682 Rodamiento 6202 13 und 0" at bounding box center [1016, 403] width 1103 height 40
copy tr "Rodamiento 6202 13"
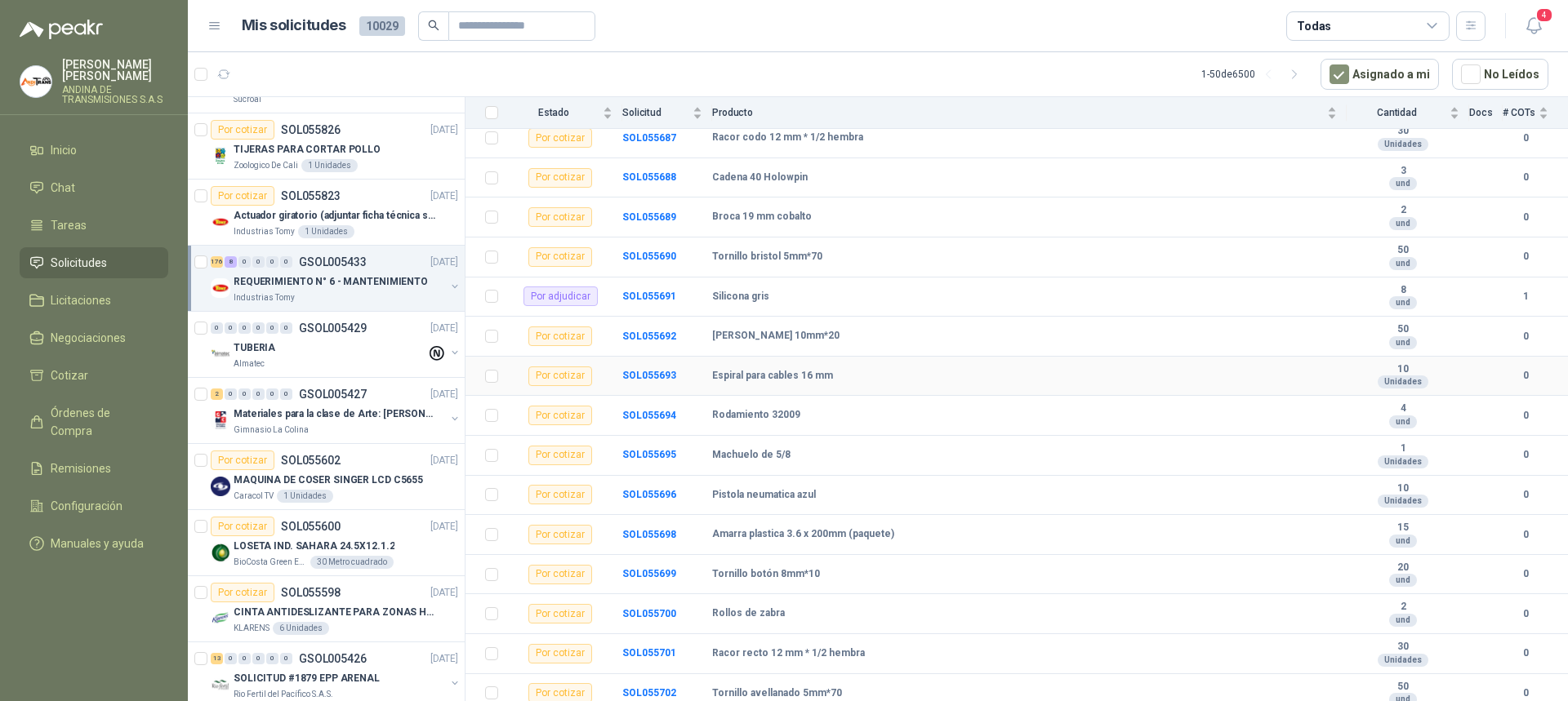
scroll to position [2286, 0]
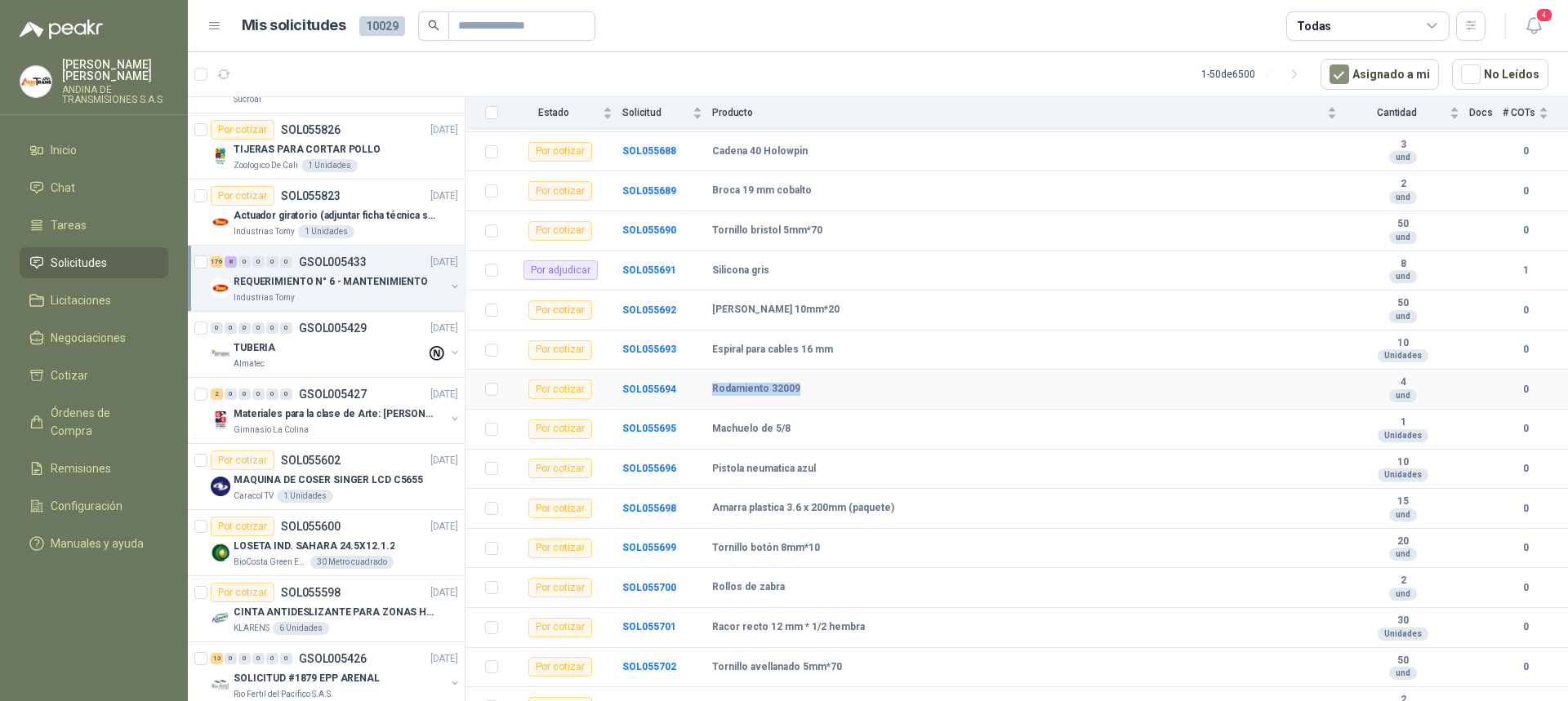
drag, startPoint x: 714, startPoint y: 392, endPoint x: 799, endPoint y: 387, distance: 85.1
click at [799, 387] on div "Rodamiento 32009" at bounding box center [1025, 389] width 625 height 13
copy b "Rodamiento 32009"
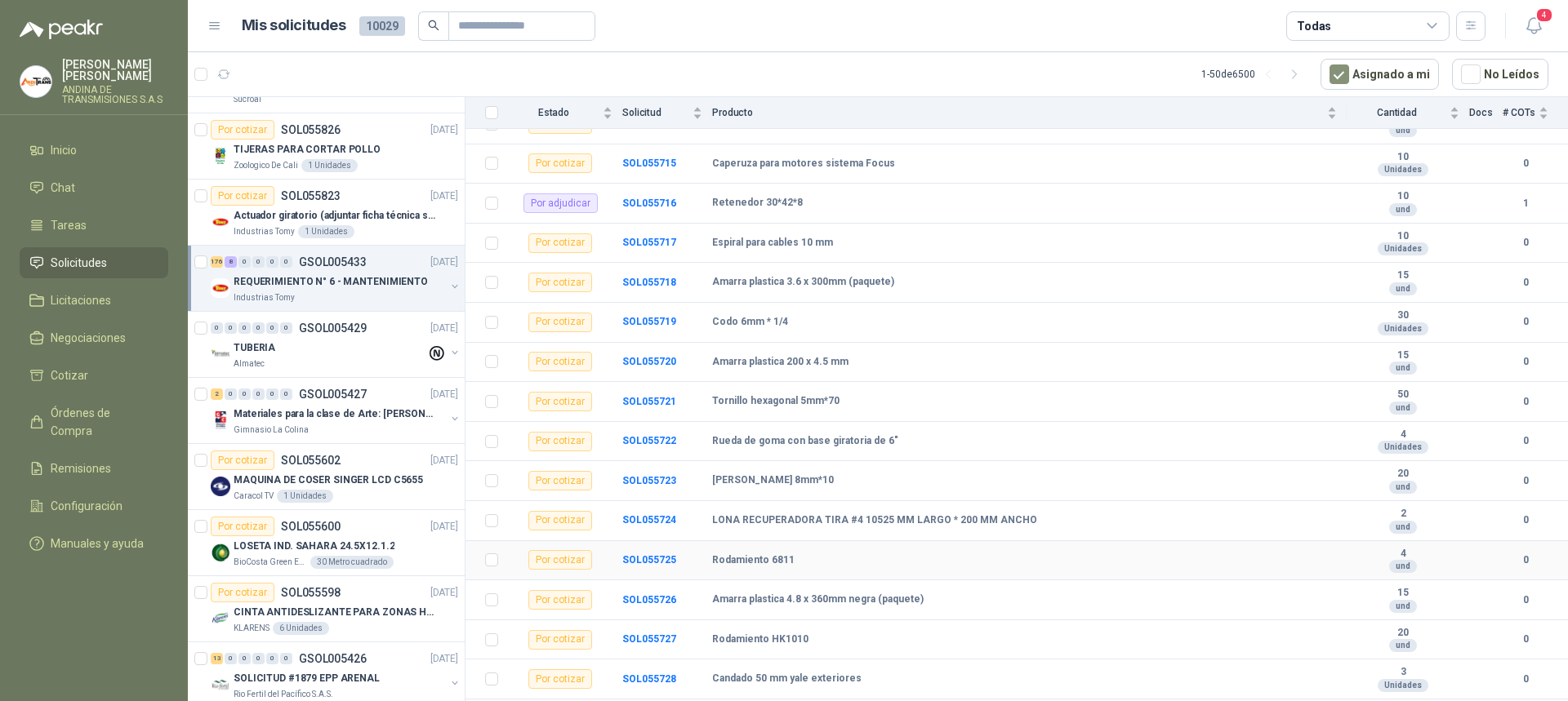
scroll to position [3348, 0]
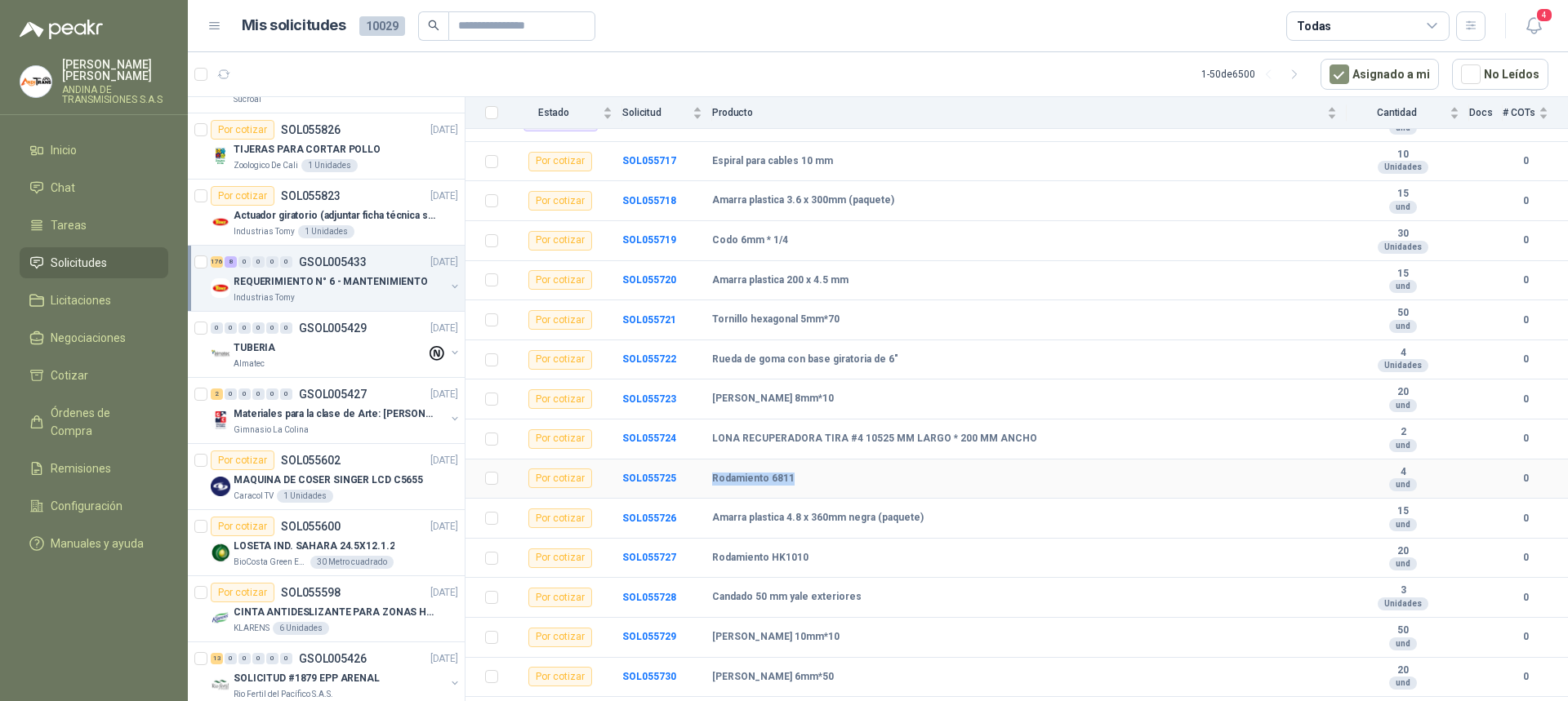
drag, startPoint x: 709, startPoint y: 478, endPoint x: 804, endPoint y: 477, distance: 95.0
click at [804, 477] on tr "Por cotizar SOL055725 Rodamiento 6811 4 und 0" at bounding box center [1016, 480] width 1103 height 40
copy tr "Rodamiento 6811"
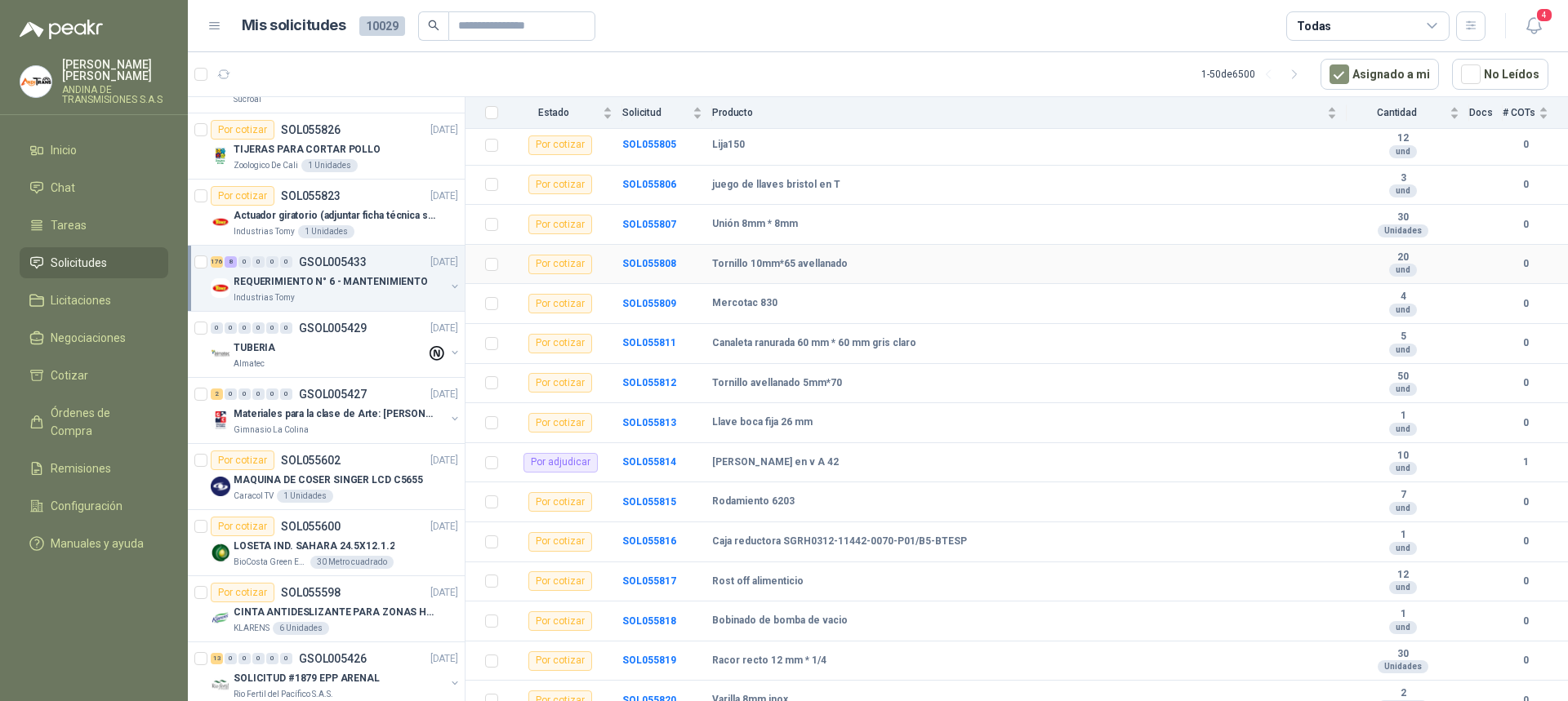
scroll to position [6859, 0]
drag, startPoint x: 708, startPoint y: 495, endPoint x: 805, endPoint y: 501, distance: 97.2
click at [805, 501] on tr "Por cotizar SOL055815 Rodamiento 6203 7 und 0" at bounding box center [1016, 499] width 1103 height 40
copy tr "Rodamiento 6203"
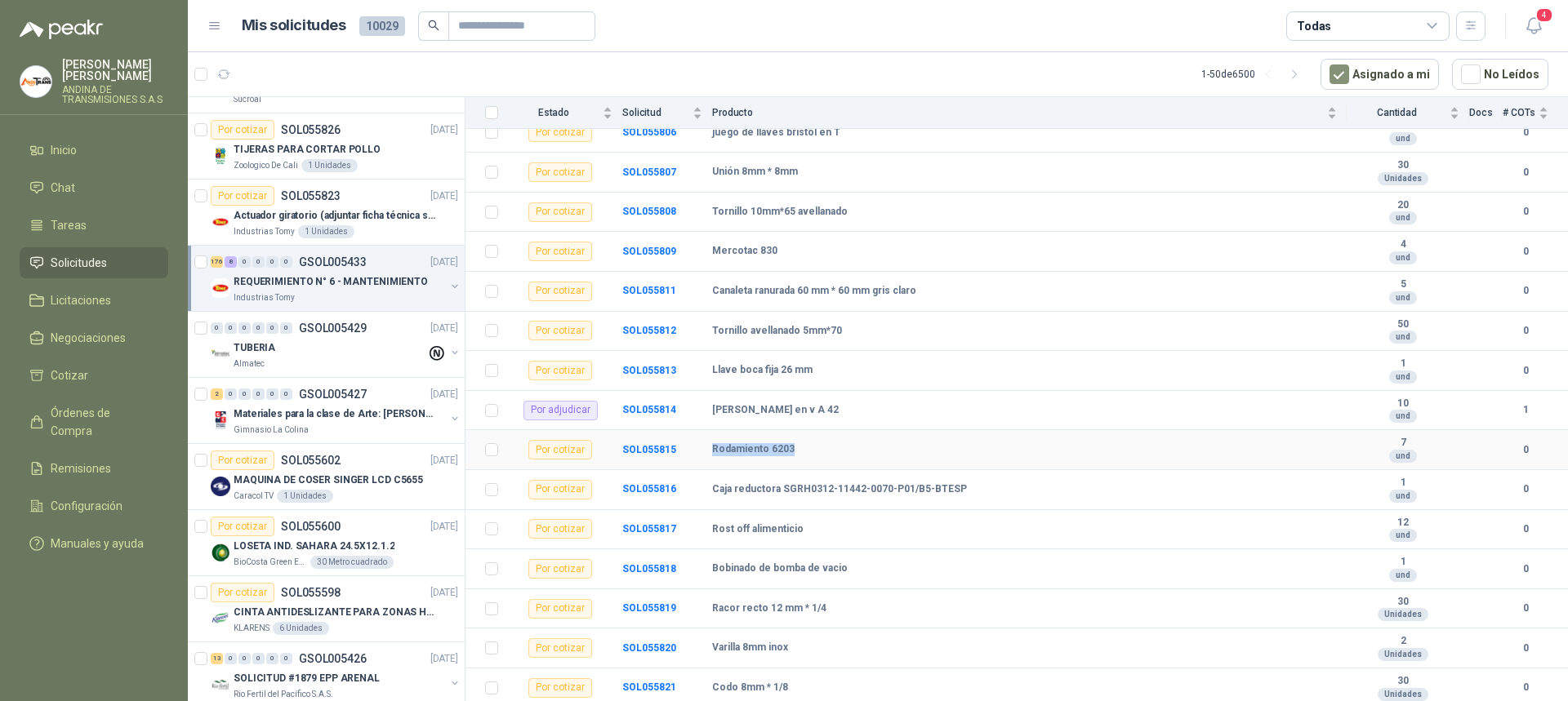
scroll to position [6910, 0]
